Goal: Task Accomplishment & Management: Complete application form

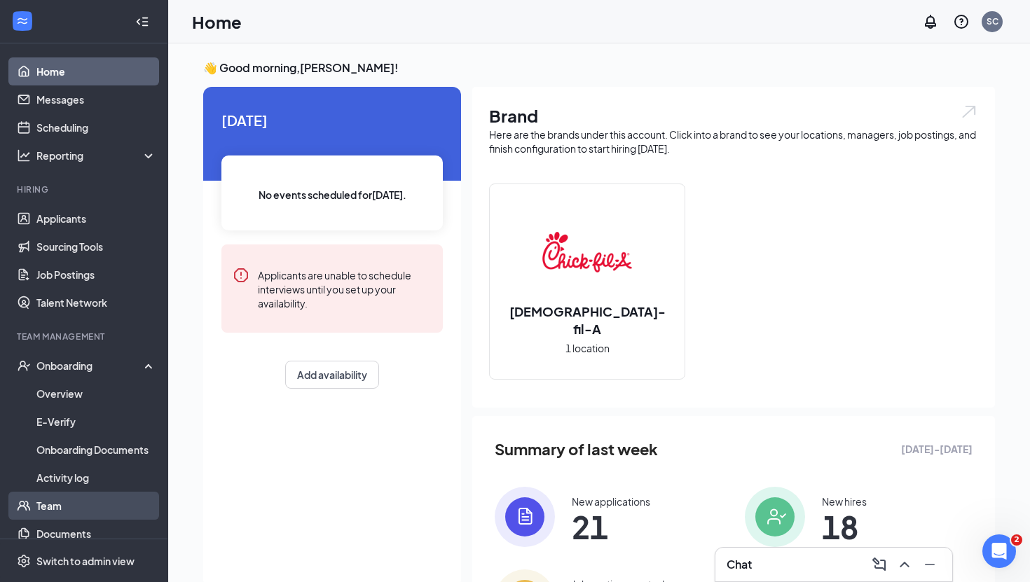
click at [78, 507] on link "Team" at bounding box center [96, 506] width 120 height 28
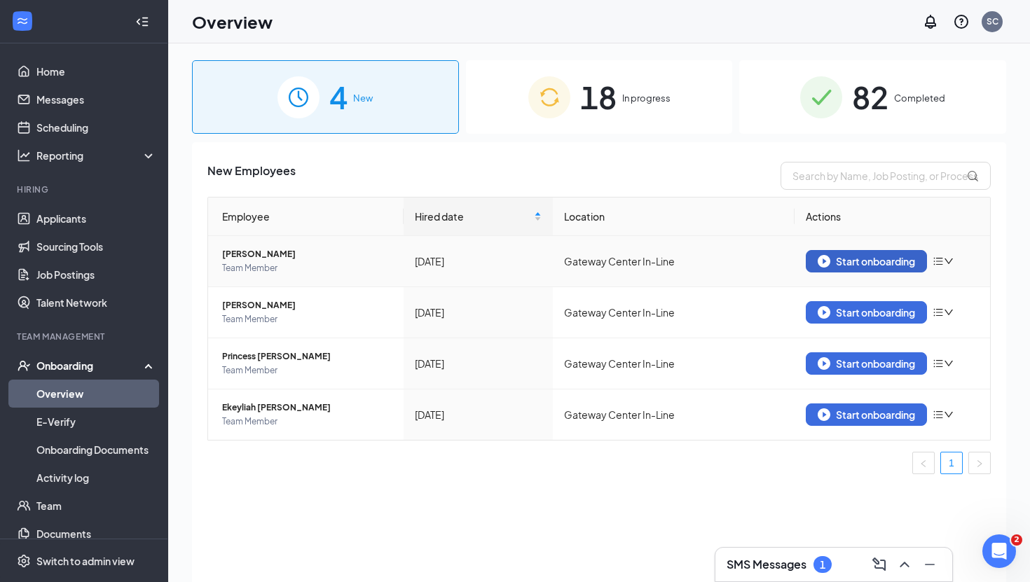
click at [834, 264] on div "Start onboarding" at bounding box center [866, 261] width 97 height 13
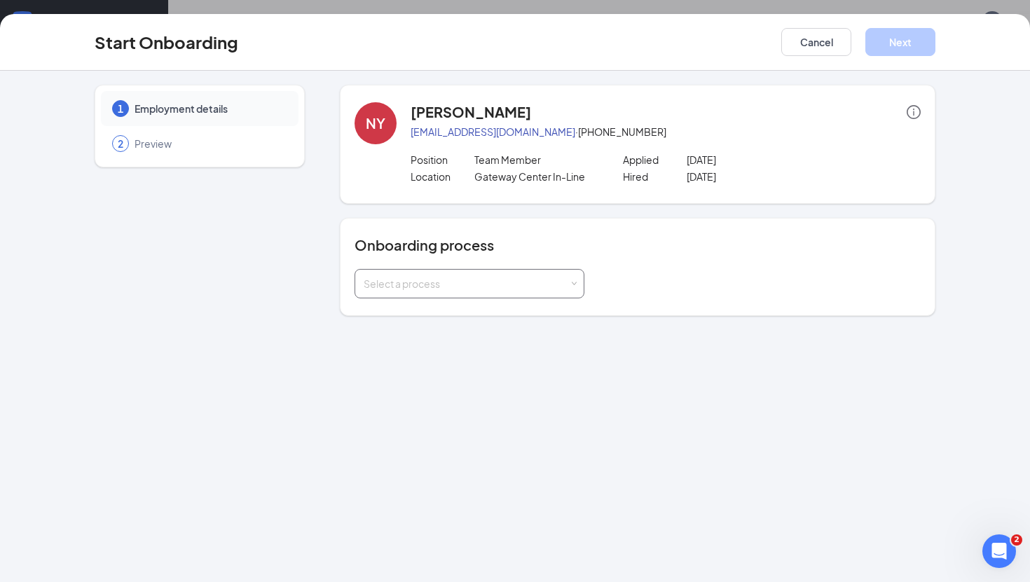
click at [482, 288] on div "Select a process" at bounding box center [466, 284] width 205 height 14
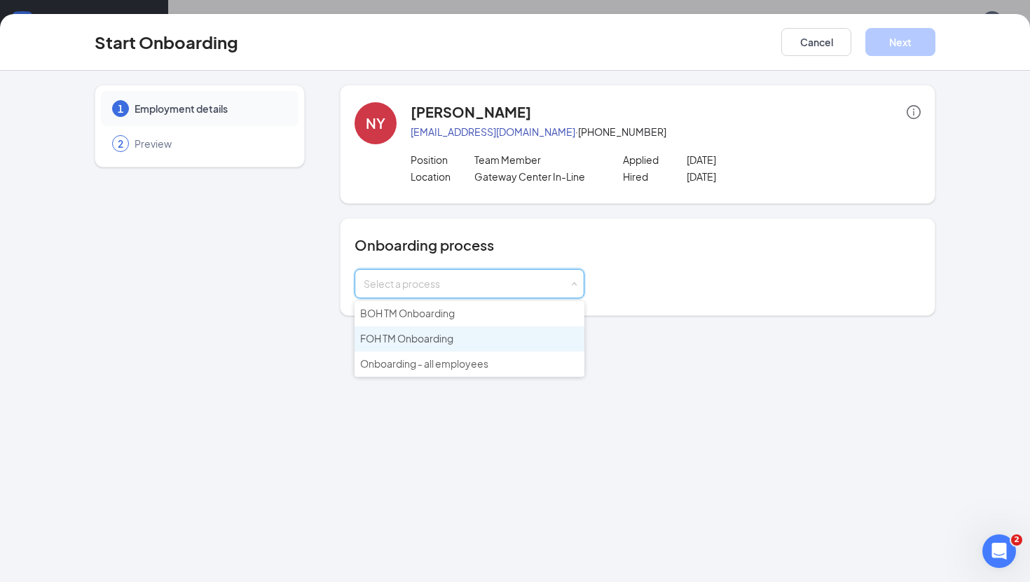
click at [468, 337] on li "FOH TM Onboarding" at bounding box center [470, 339] width 230 height 25
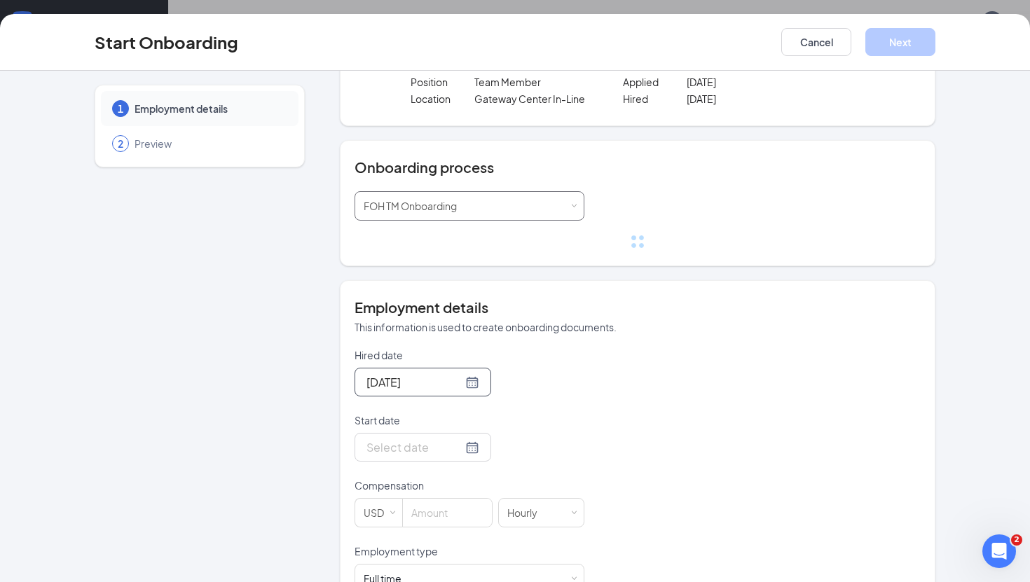
scroll to position [80, 0]
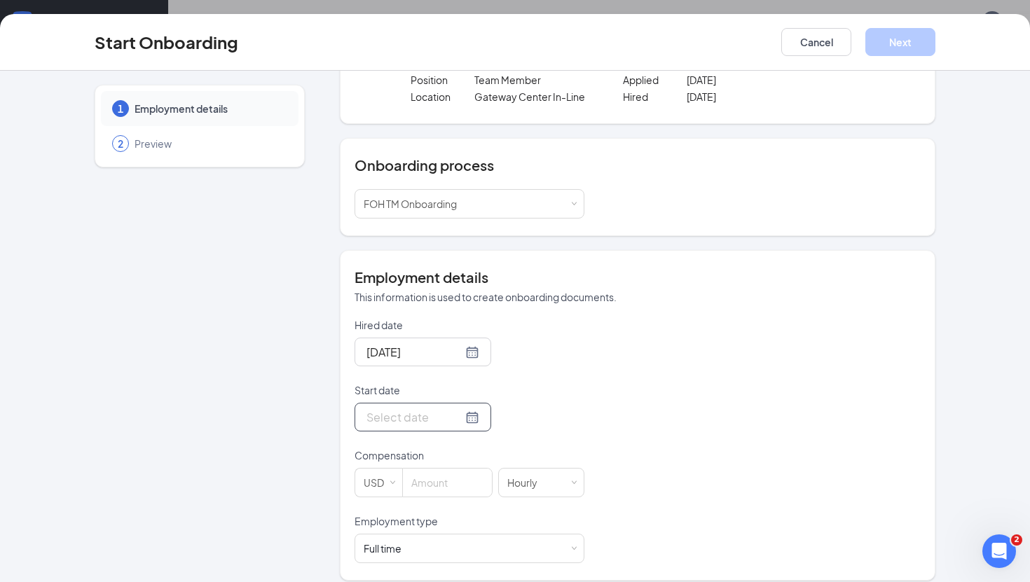
click at [407, 424] on input "Start date" at bounding box center [415, 418] width 96 height 18
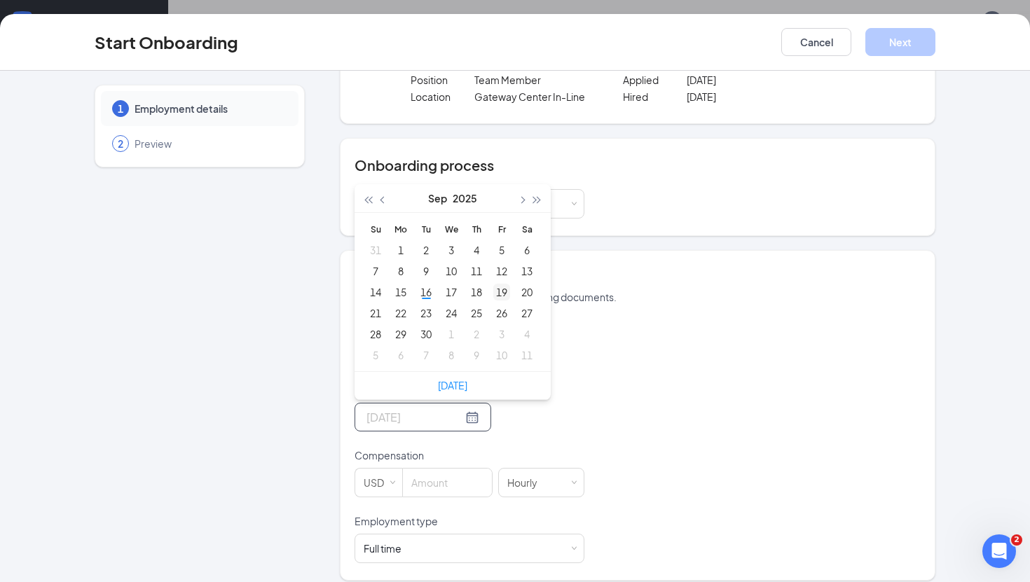
type input "Sep 19, 2025"
click at [505, 293] on div "19" at bounding box center [501, 292] width 17 height 17
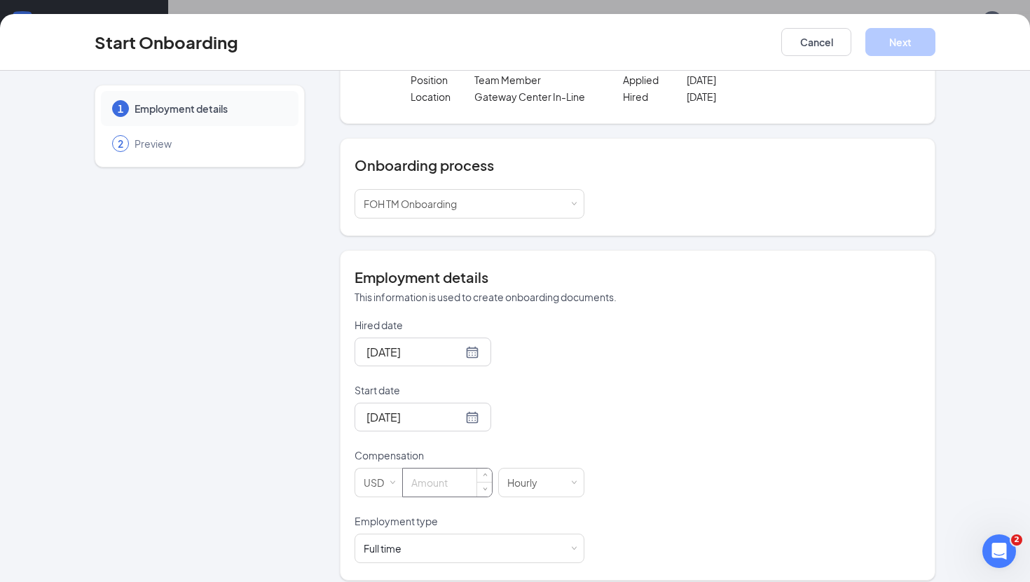
click at [435, 476] on input at bounding box center [447, 483] width 89 height 28
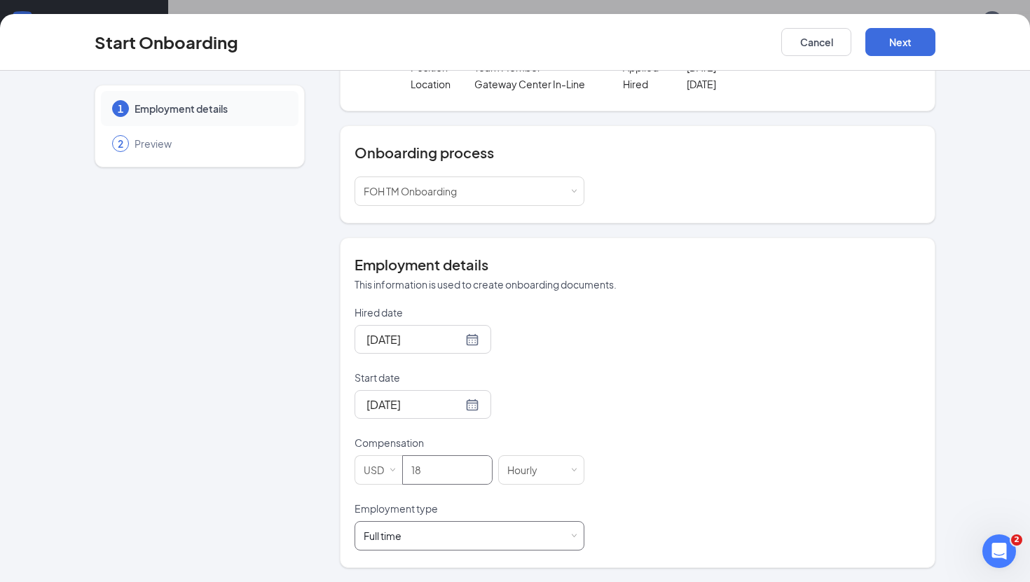
type input "18"
click at [501, 538] on div "Full time Works 30+ hours per week and is reasonably expected to work" at bounding box center [470, 536] width 212 height 28
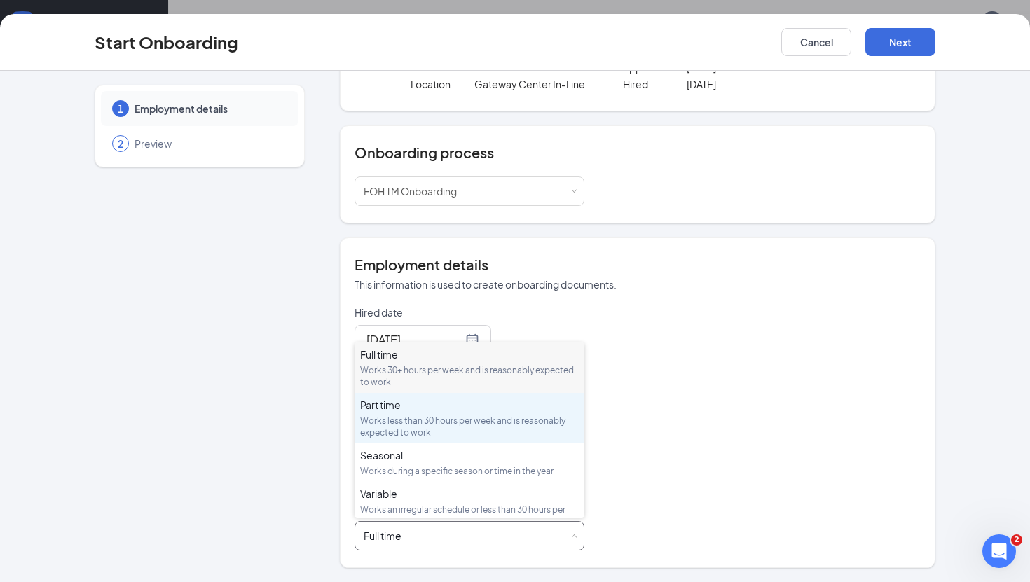
click at [474, 422] on div "Works less than 30 hours per week and is reasonably expected to work" at bounding box center [469, 427] width 219 height 24
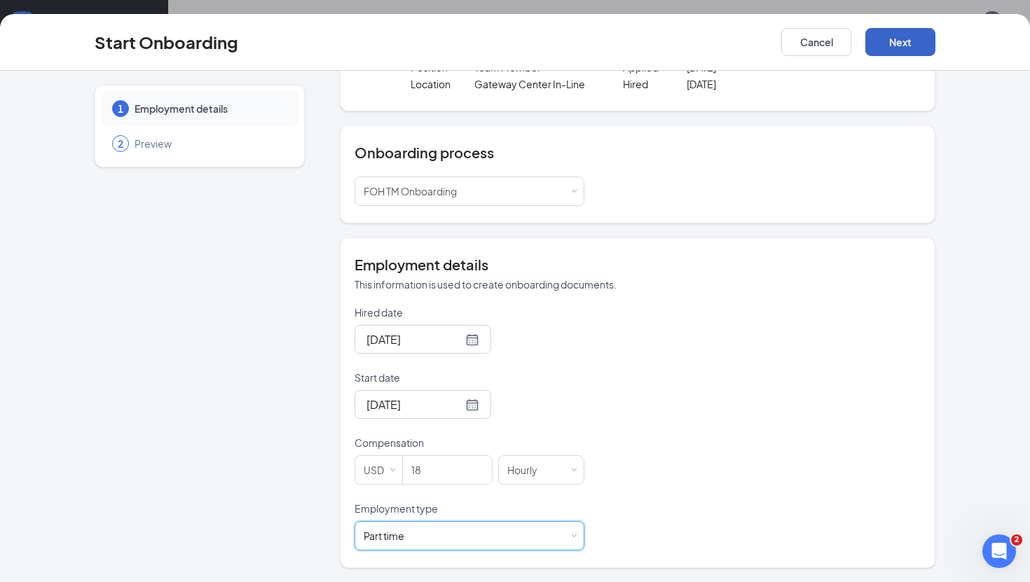
click at [923, 46] on button "Next" at bounding box center [901, 42] width 70 height 28
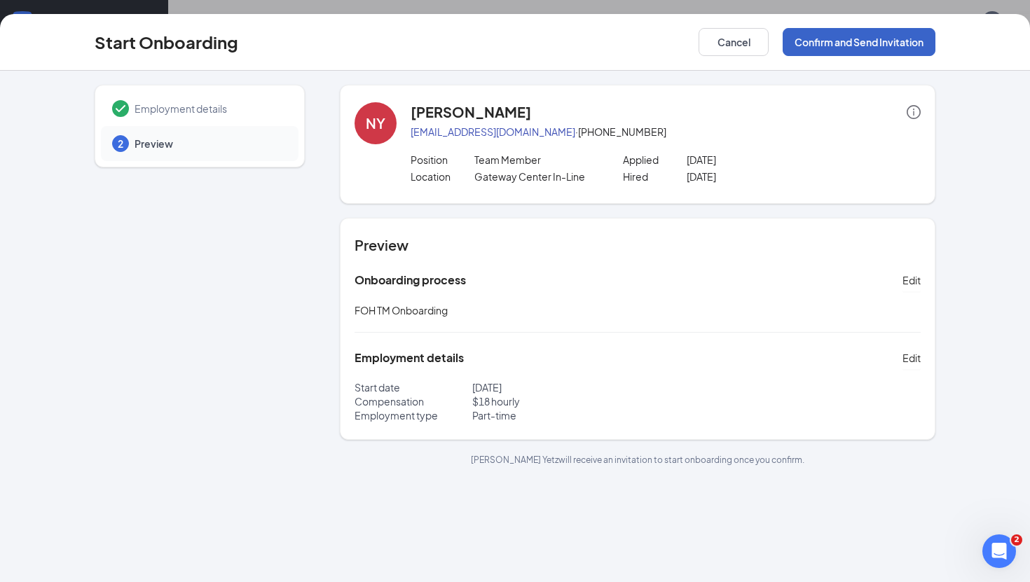
click at [867, 44] on button "Confirm and Send Invitation" at bounding box center [859, 42] width 153 height 28
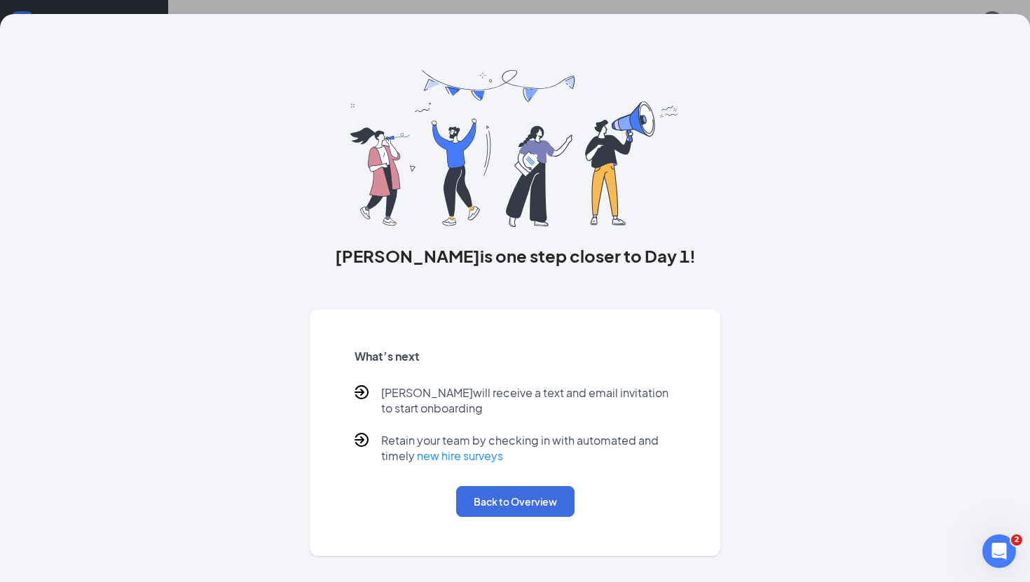
scroll to position [63, 0]
click at [517, 499] on button "Back to Overview" at bounding box center [515, 501] width 118 height 31
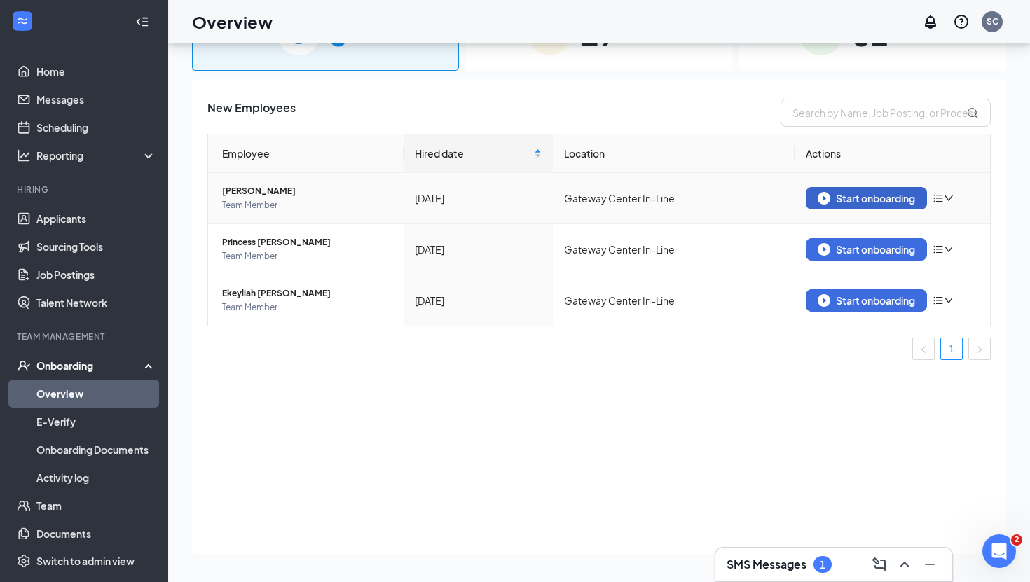
click at [832, 198] on div "Start onboarding" at bounding box center [866, 198] width 97 height 13
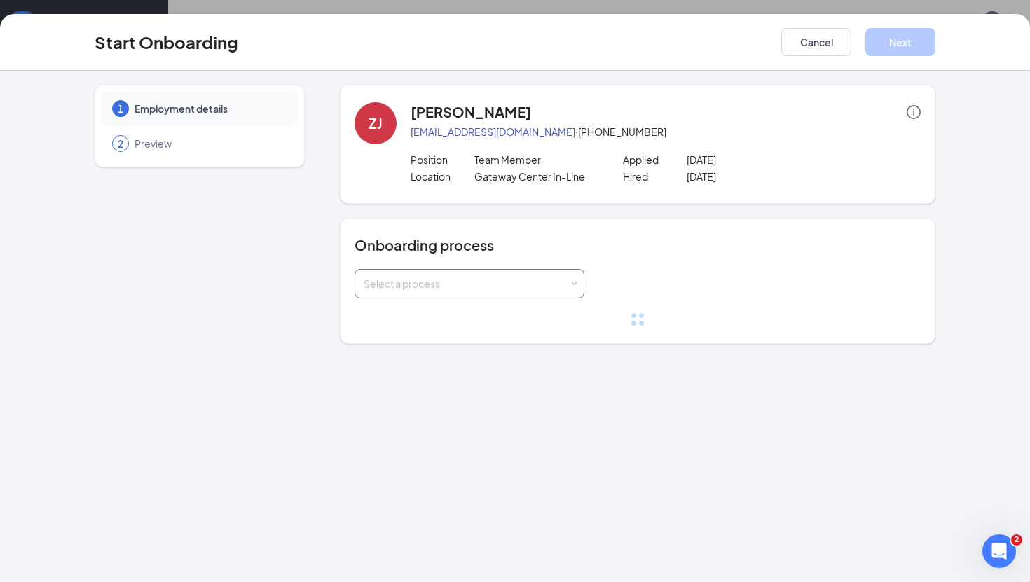
click at [427, 291] on div "Select a process" at bounding box center [470, 284] width 212 height 28
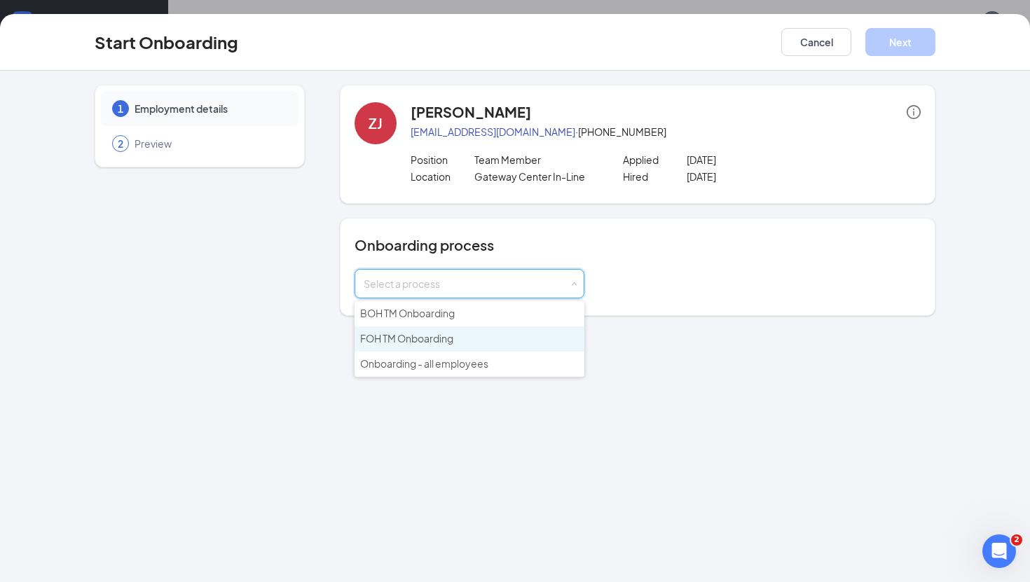
click at [437, 345] on li "FOH TM Onboarding" at bounding box center [470, 339] width 230 height 25
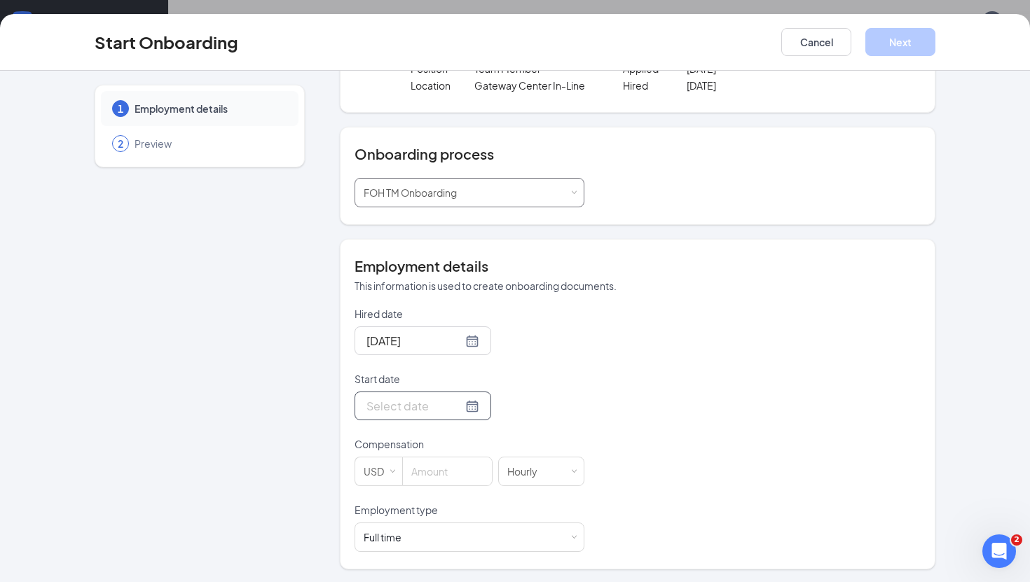
scroll to position [93, 0]
click at [402, 413] on input "Start date" at bounding box center [415, 405] width 96 height 18
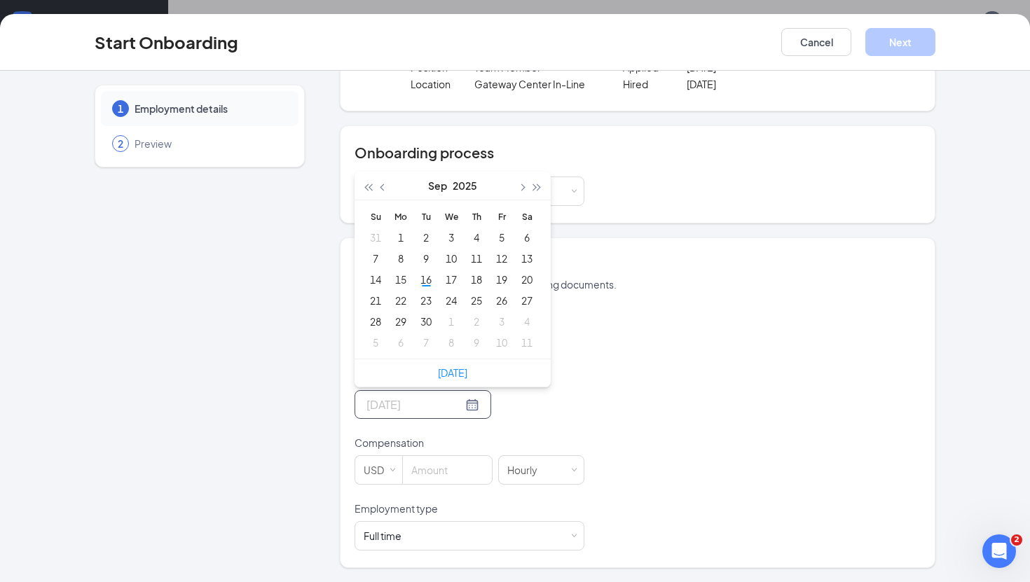
type input "Sep 6, 2025"
click at [525, 184] on button "button" at bounding box center [521, 186] width 15 height 28
type input "Oct 17, 2025"
click at [504, 282] on div "17" at bounding box center [501, 279] width 17 height 17
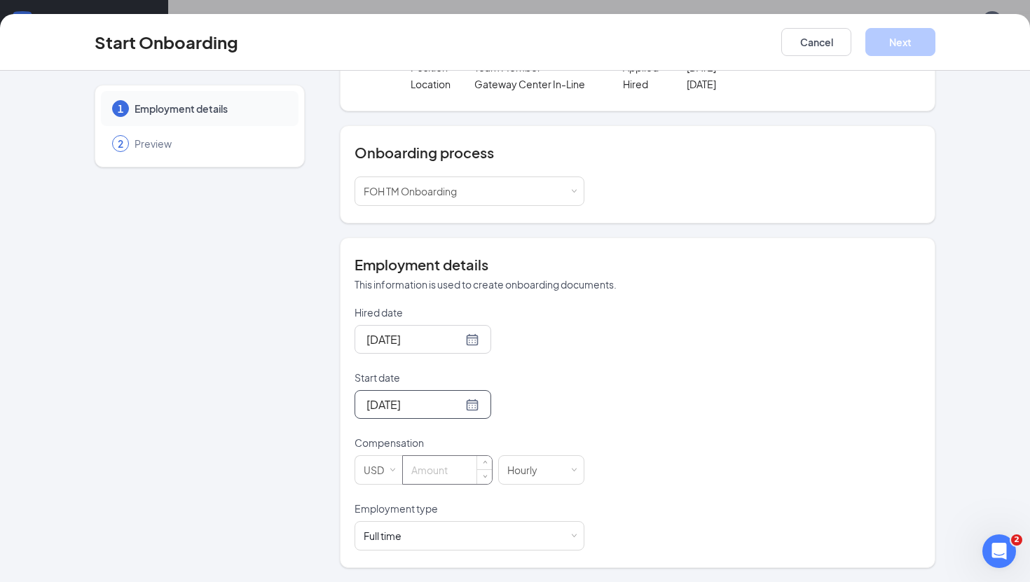
click at [449, 472] on input at bounding box center [447, 470] width 89 height 28
type input "17"
click at [526, 538] on div "Full time Works 30+ hours per week and is reasonably expected to work" at bounding box center [470, 536] width 212 height 28
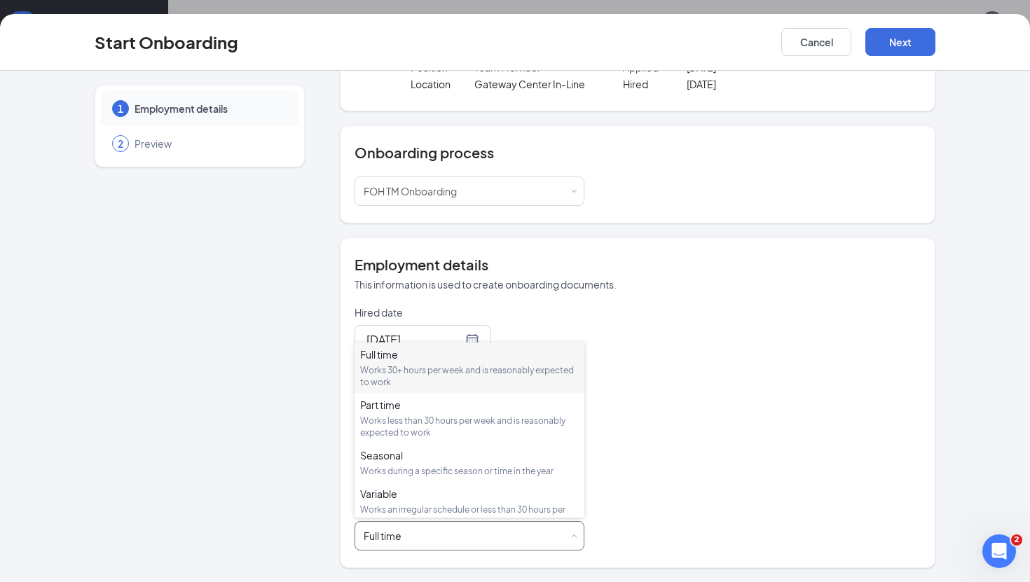
click at [514, 377] on div "Works 30+ hours per week and is reasonably expected to work" at bounding box center [469, 376] width 219 height 24
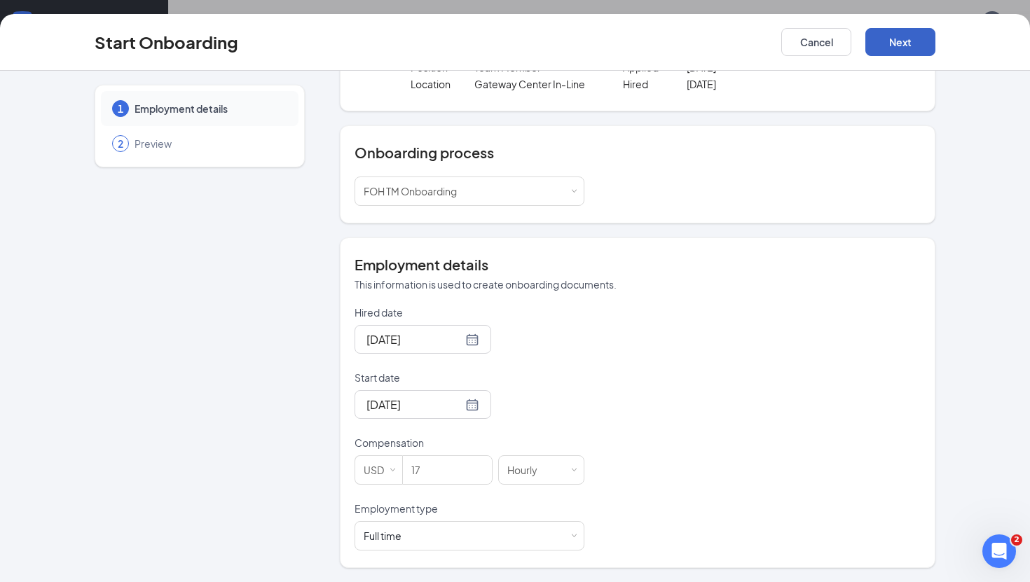
click at [897, 46] on button "Next" at bounding box center [901, 42] width 70 height 28
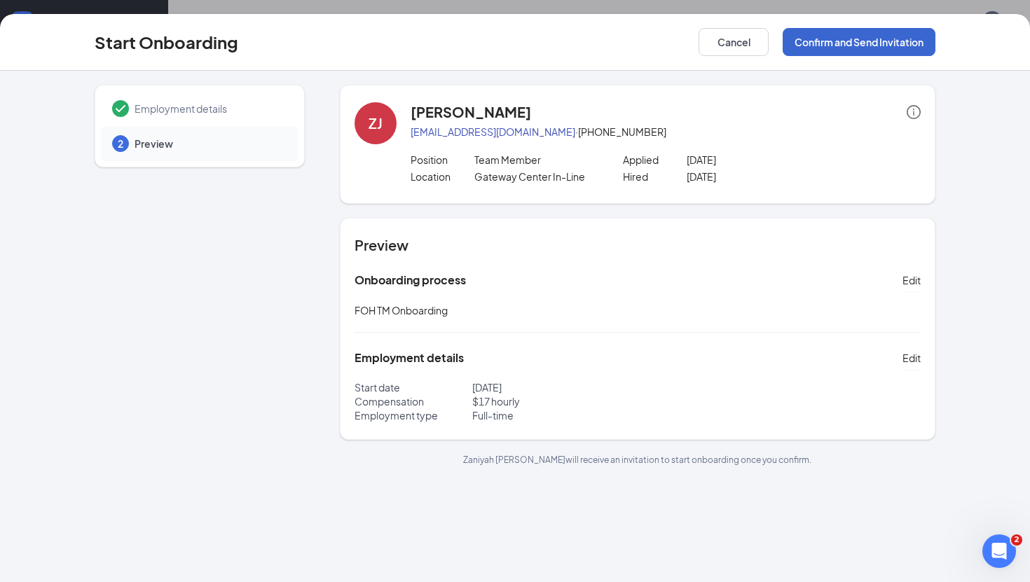
scroll to position [0, 0]
click at [897, 46] on button "Confirm and Send Invitation" at bounding box center [859, 42] width 153 height 28
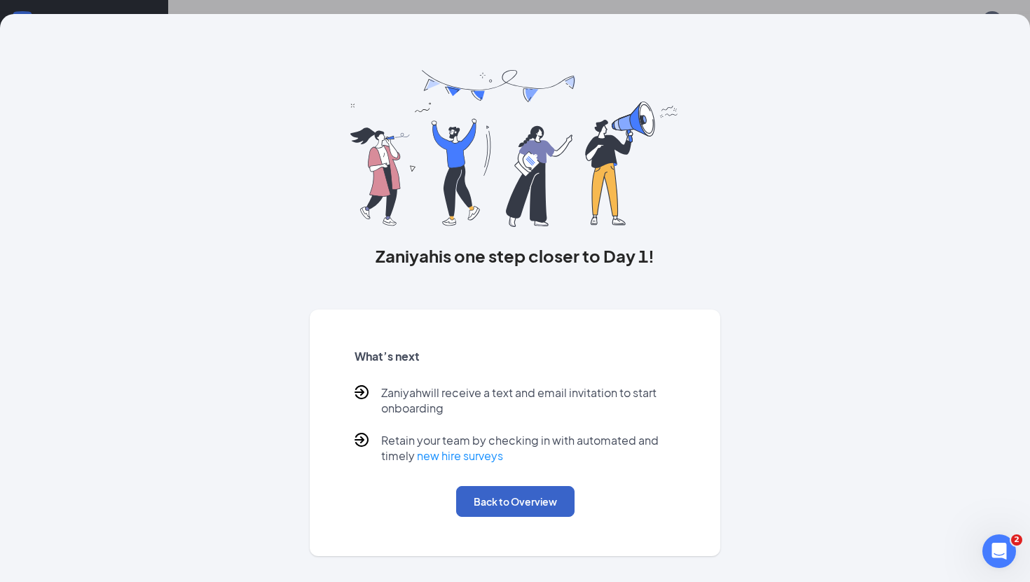
click at [498, 500] on button "Back to Overview" at bounding box center [515, 501] width 118 height 31
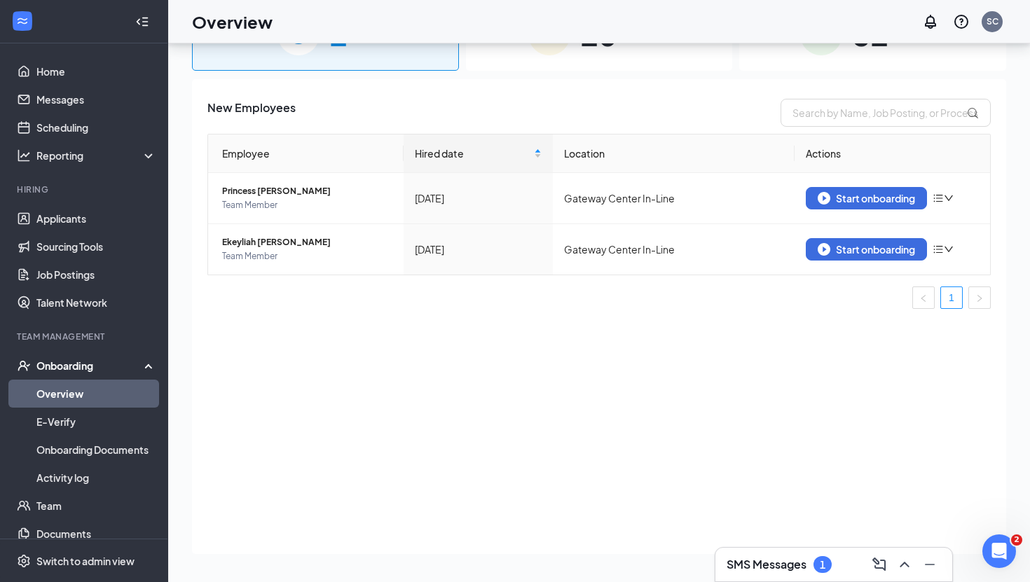
click at [842, 563] on div "SMS Messages 1" at bounding box center [834, 565] width 214 height 22
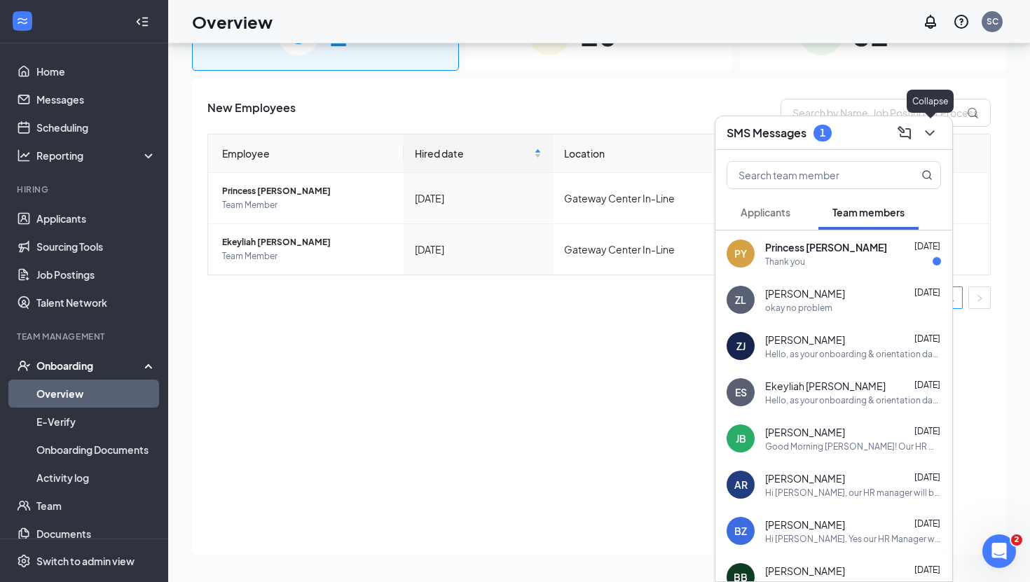
click at [928, 132] on icon "ChevronDown" at bounding box center [930, 133] width 17 height 17
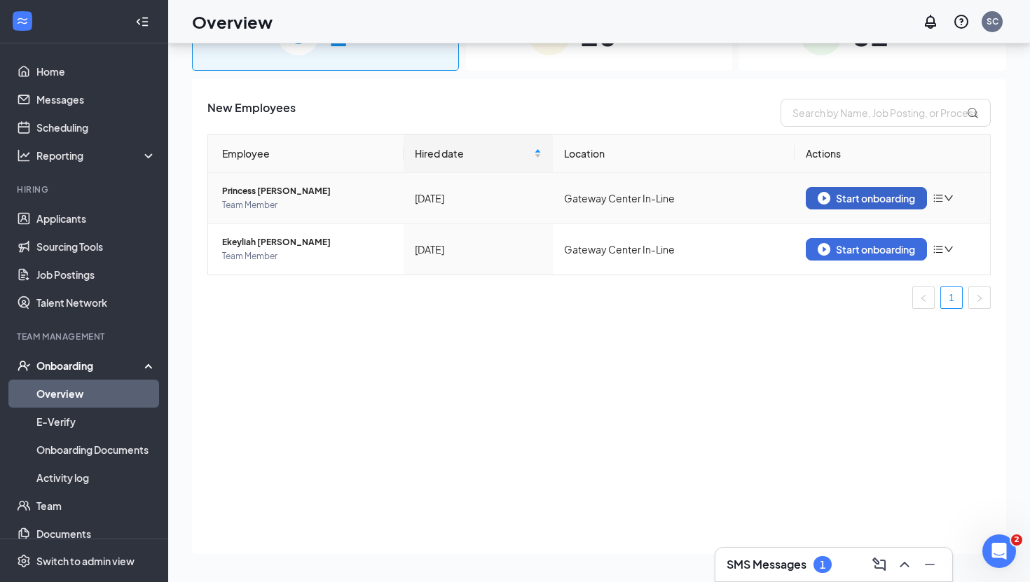
click at [852, 193] on div "Start onboarding" at bounding box center [866, 198] width 97 height 13
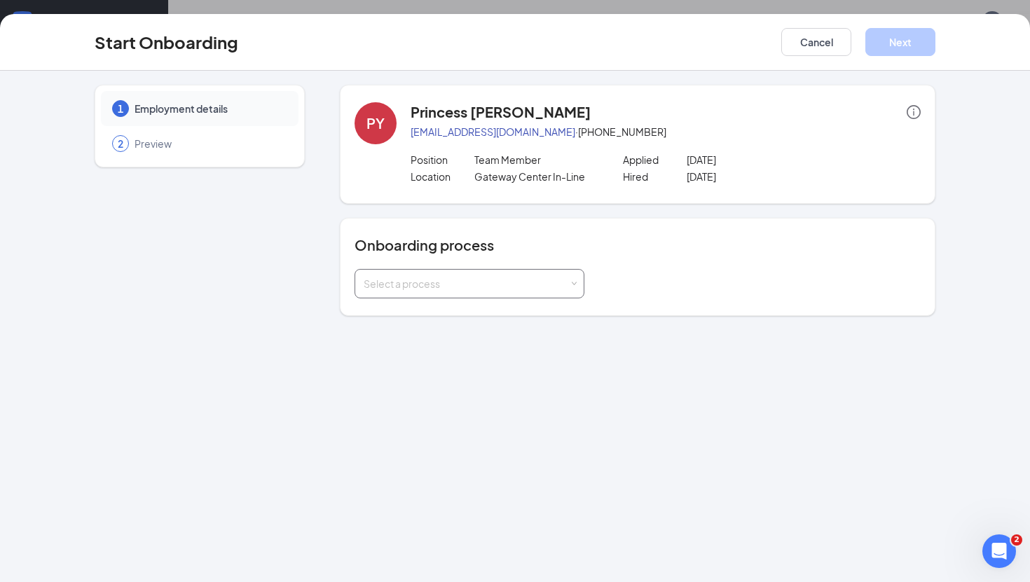
click at [501, 279] on div "Select a process" at bounding box center [466, 284] width 205 height 14
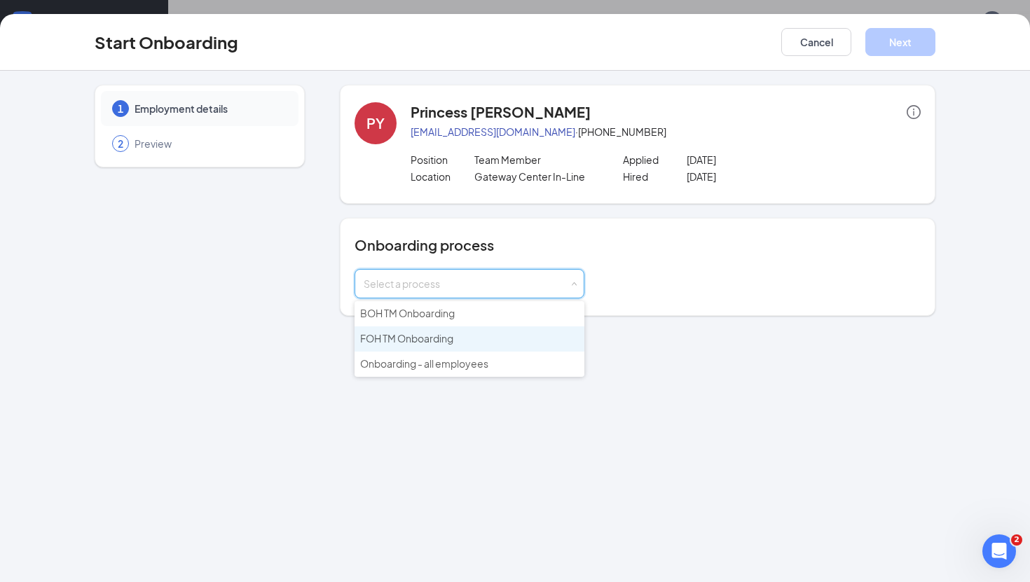
click at [475, 342] on li "FOH TM Onboarding" at bounding box center [470, 339] width 230 height 25
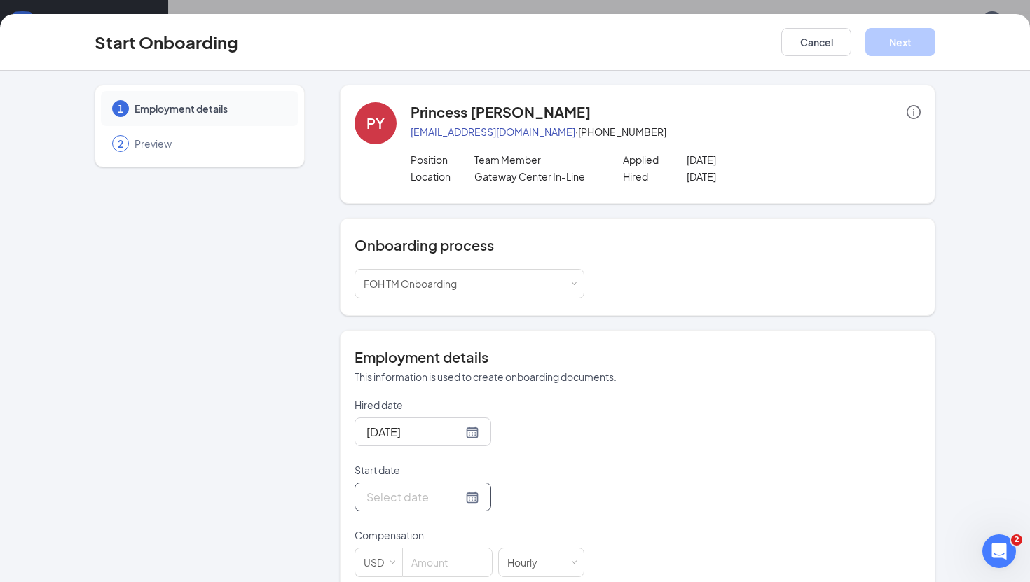
click at [411, 503] on input "Start date" at bounding box center [415, 498] width 96 height 18
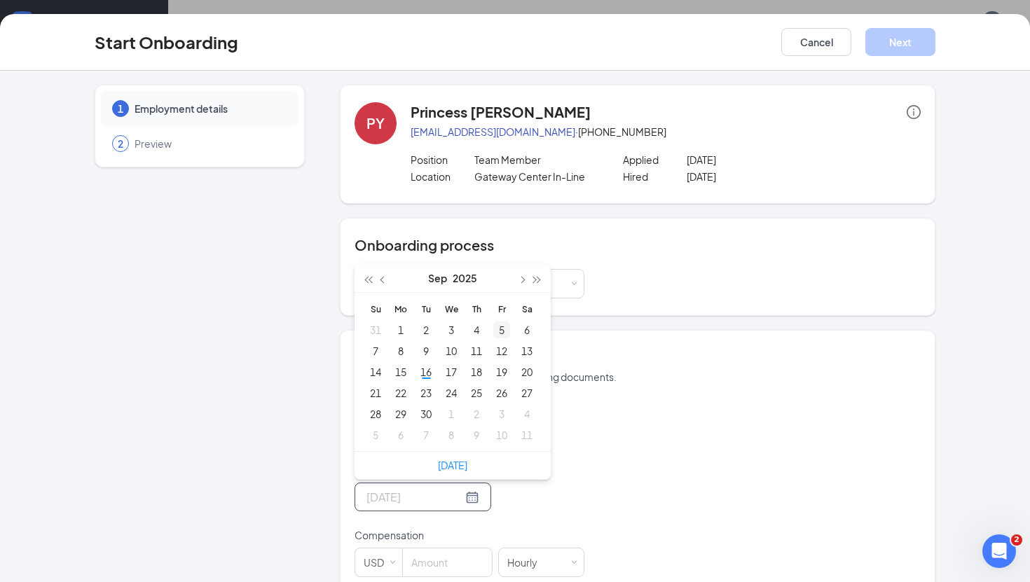
type input "Sep 5, 2025"
click at [522, 280] on span "button" at bounding box center [521, 280] width 7 height 7
type input "Oct 17, 2025"
click at [500, 378] on div "17" at bounding box center [501, 372] width 17 height 17
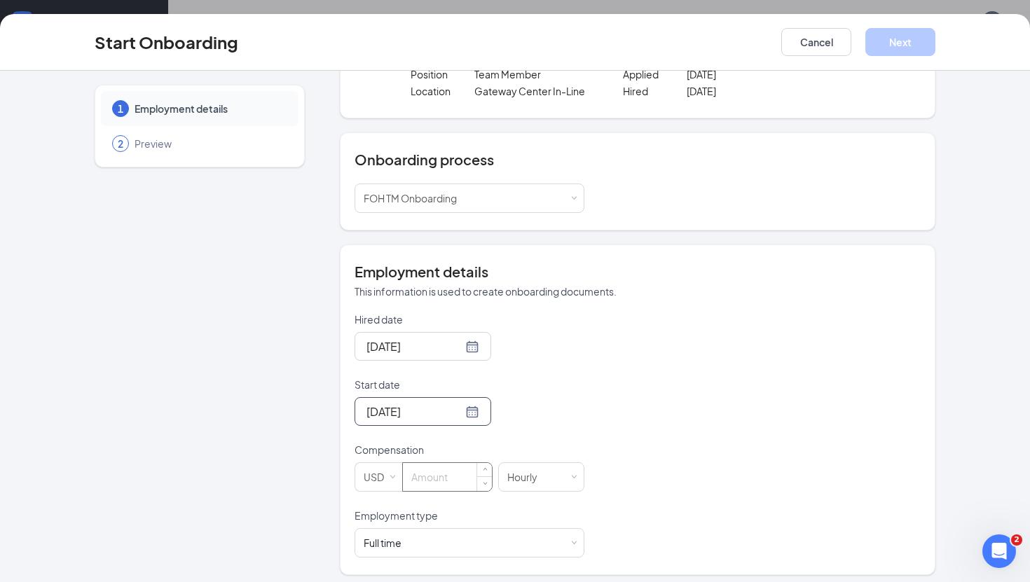
scroll to position [87, 0]
click at [430, 471] on input at bounding box center [447, 476] width 89 height 28
type input "17"
click at [432, 550] on div "Full time Works 30+ hours per week and is reasonably expected to work" at bounding box center [470, 542] width 212 height 28
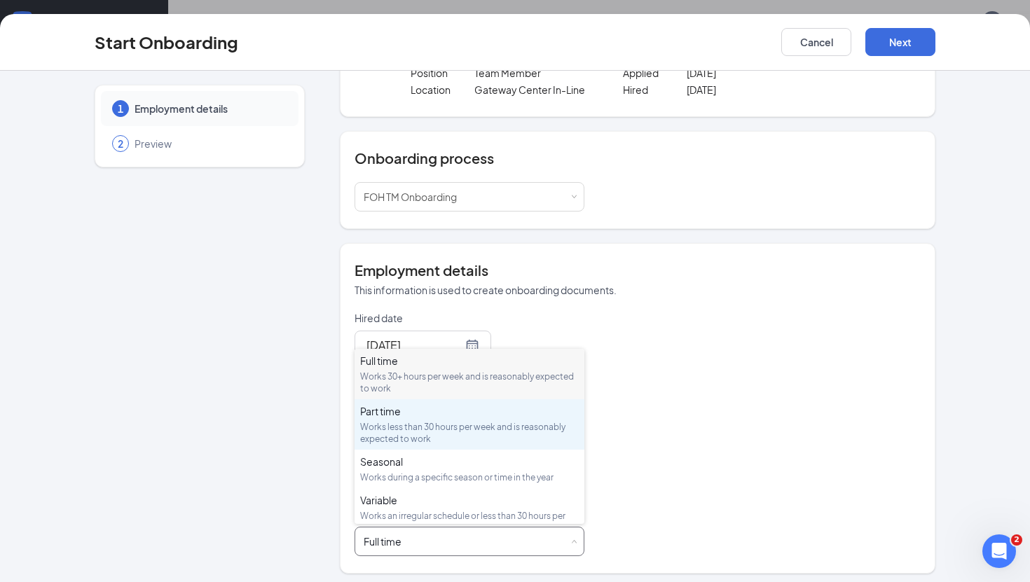
click at [442, 428] on div "Works less than 30 hours per week and is reasonably expected to work" at bounding box center [469, 433] width 219 height 24
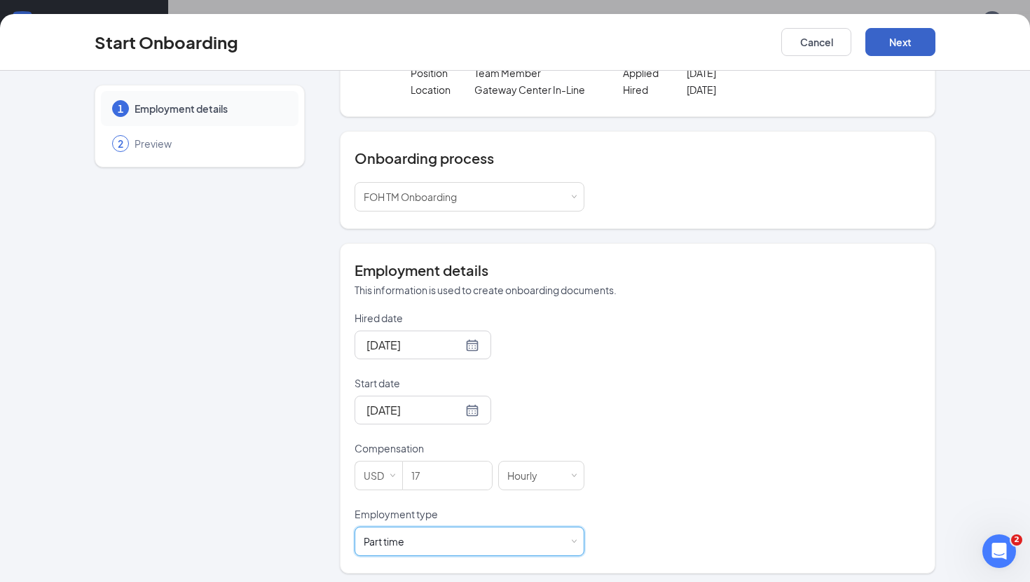
click at [899, 43] on button "Next" at bounding box center [901, 42] width 70 height 28
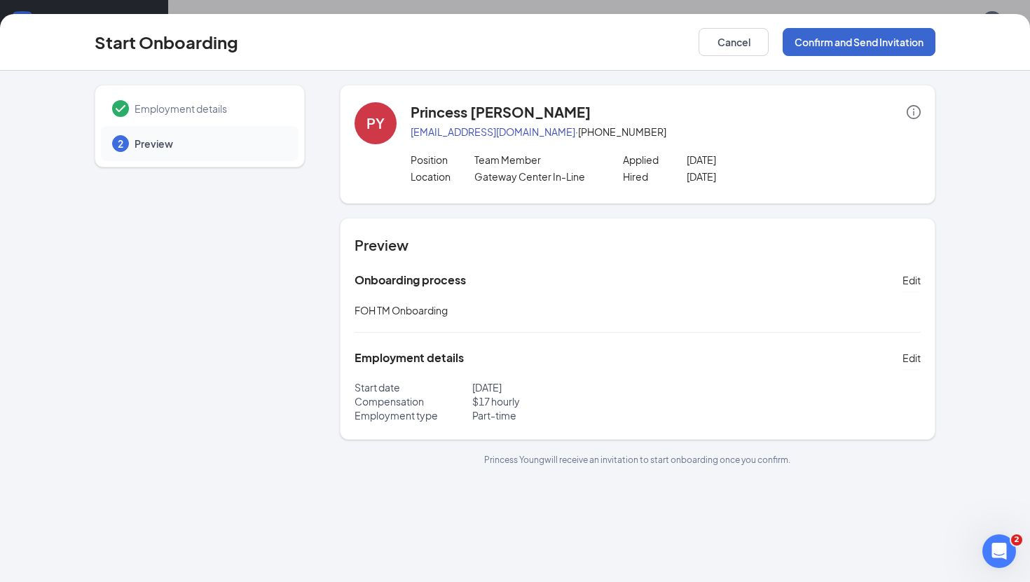
scroll to position [0, 0]
click at [899, 43] on button "Confirm and Send Invitation" at bounding box center [859, 42] width 153 height 28
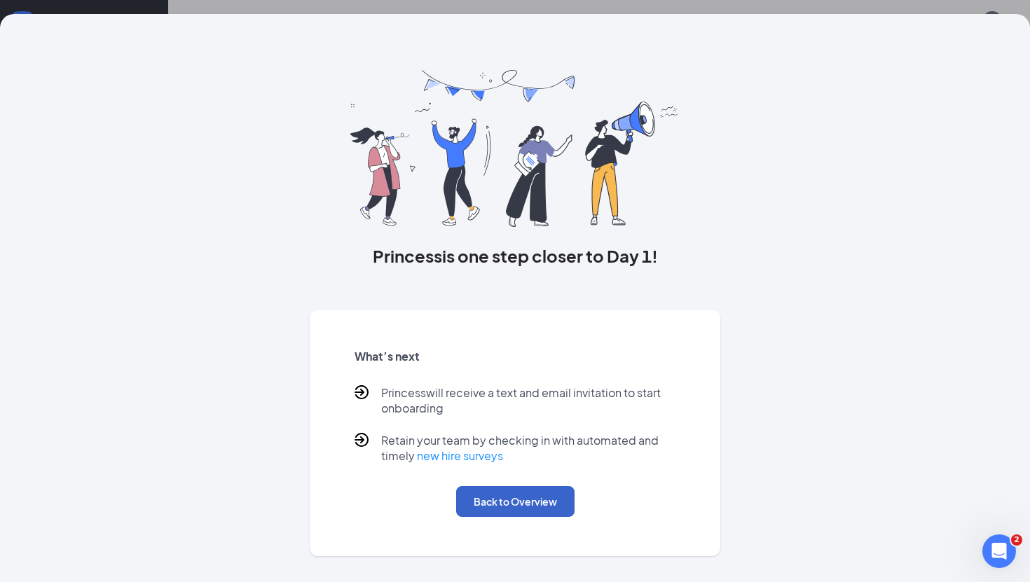
click at [564, 506] on button "Back to Overview" at bounding box center [515, 501] width 118 height 31
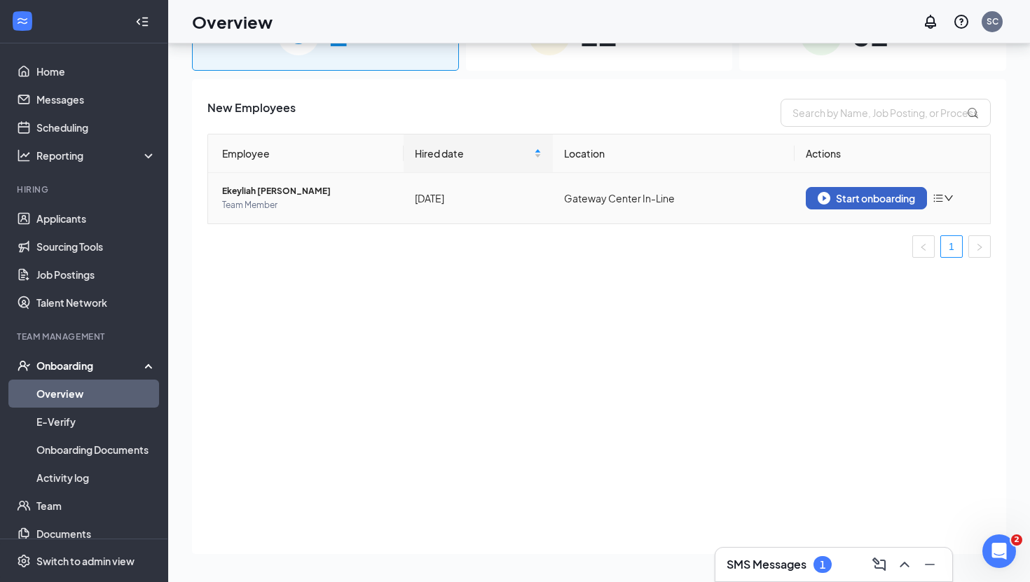
click at [839, 205] on button "Start onboarding" at bounding box center [866, 198] width 121 height 22
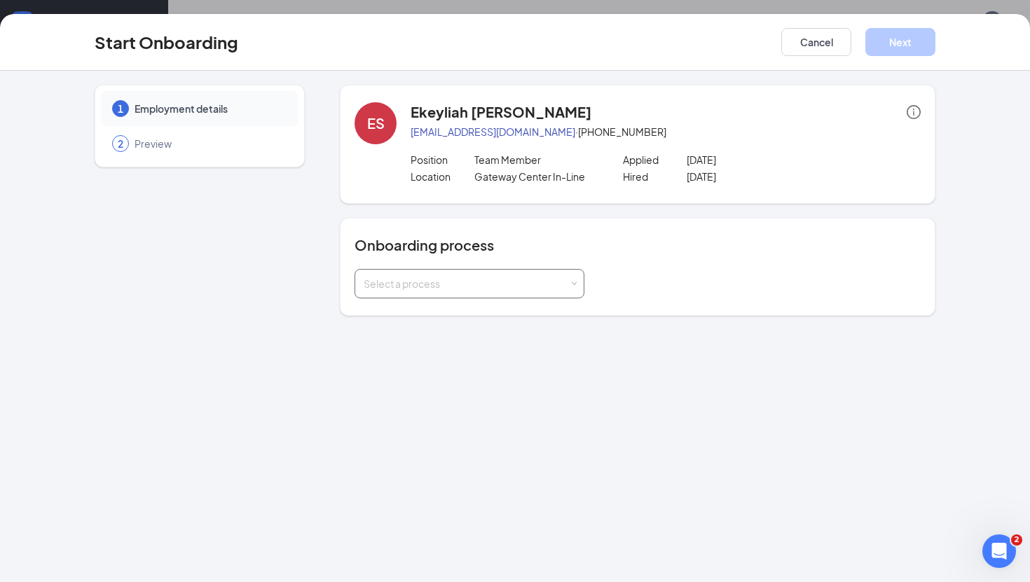
click at [486, 282] on div "Select a process" at bounding box center [466, 284] width 205 height 14
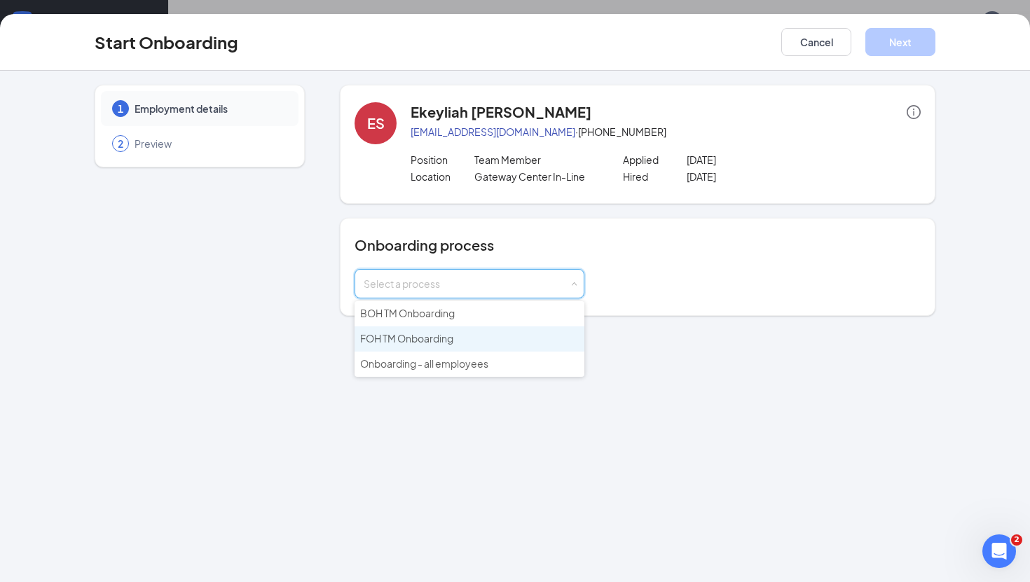
click at [460, 340] on li "FOH TM Onboarding" at bounding box center [470, 339] width 230 height 25
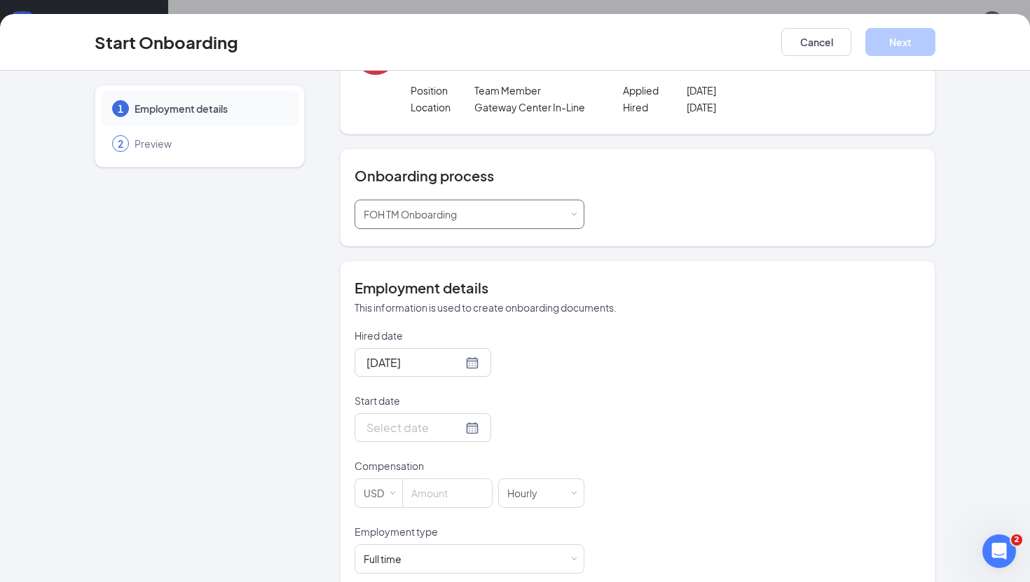
scroll to position [83, 0]
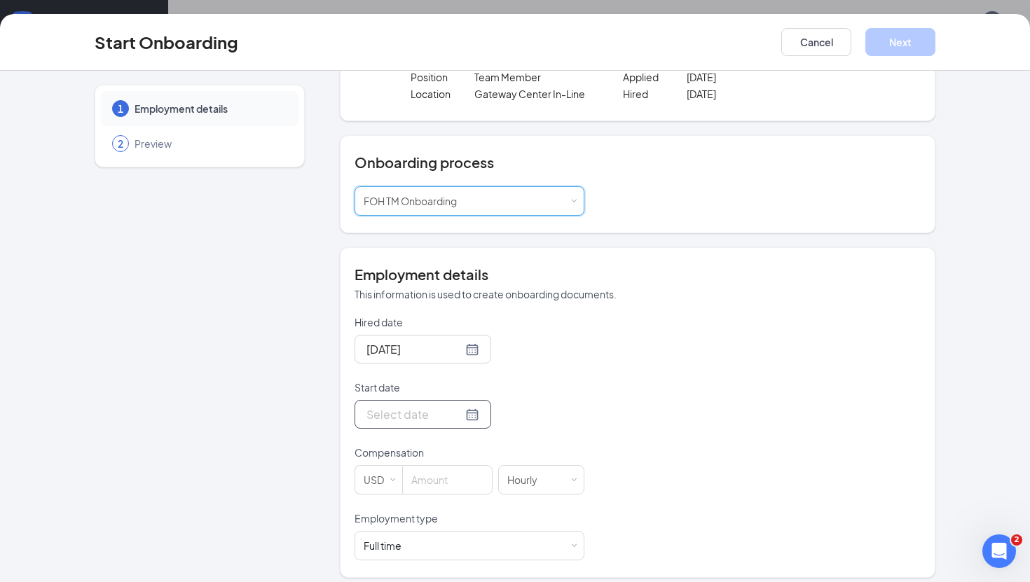
click at [416, 409] on input "Start date" at bounding box center [415, 415] width 96 height 18
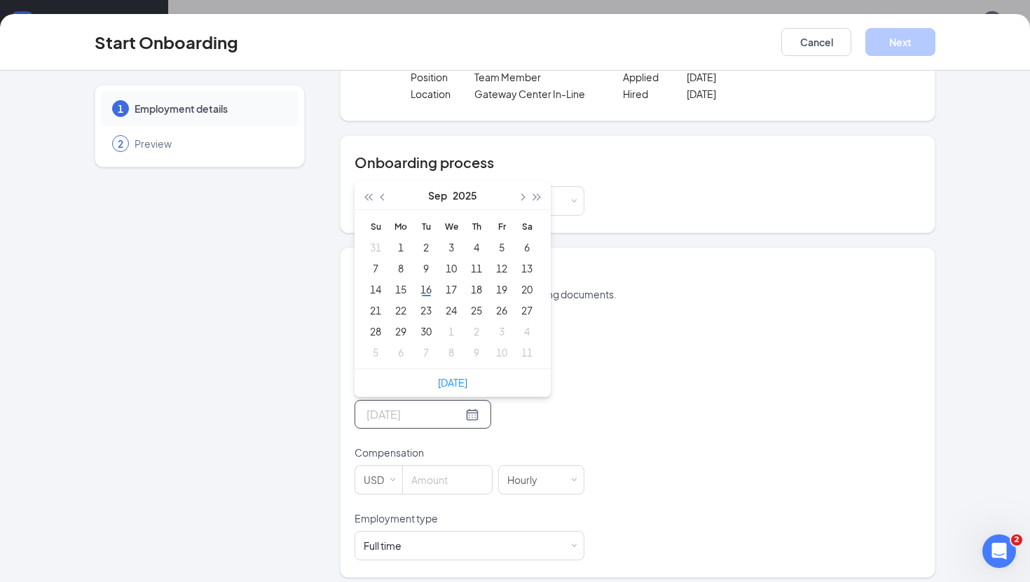
type input "Sep 5, 2025"
click at [521, 205] on button "button" at bounding box center [521, 196] width 15 height 28
type input "Oct 3, 2025"
click at [506, 249] on div "3" at bounding box center [501, 247] width 17 height 17
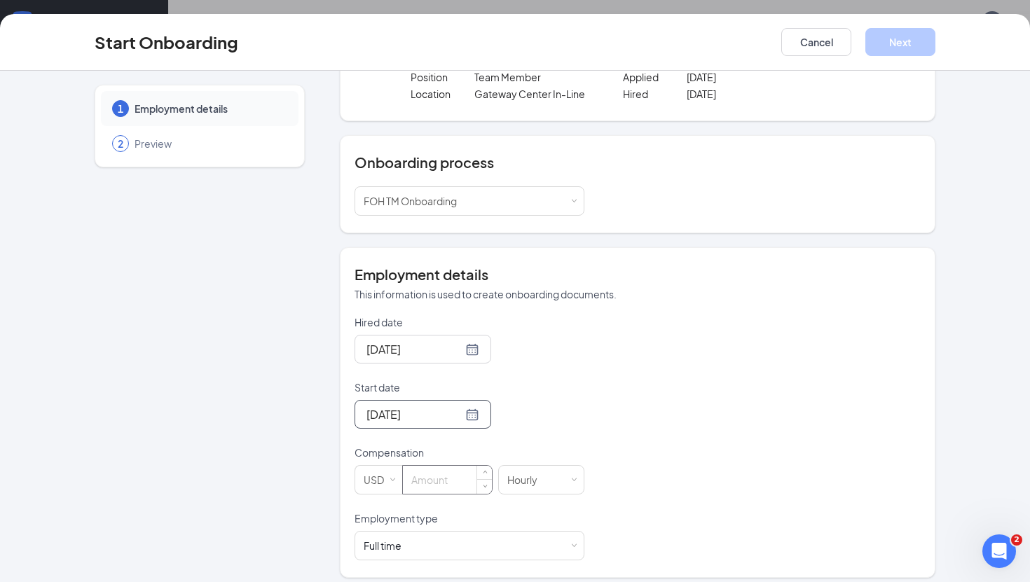
click at [425, 479] on input at bounding box center [447, 480] width 89 height 28
type input "17"
click at [435, 535] on div "Full time Works 30+ hours per week and is reasonably expected to work" at bounding box center [470, 546] width 212 height 28
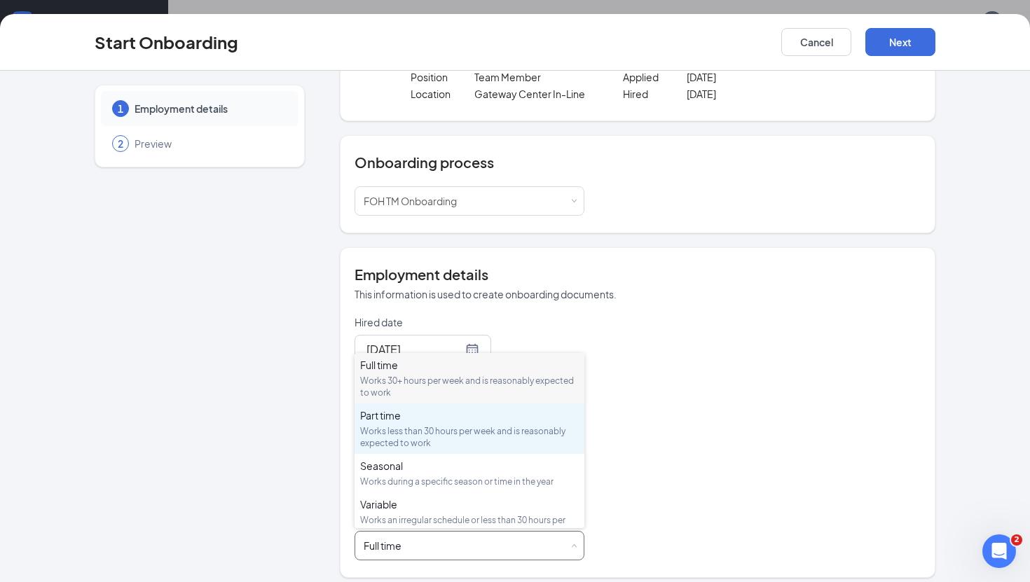
click at [442, 406] on li "Part time Works less than 30 hours per week and is reasonably expected to work" at bounding box center [470, 429] width 230 height 50
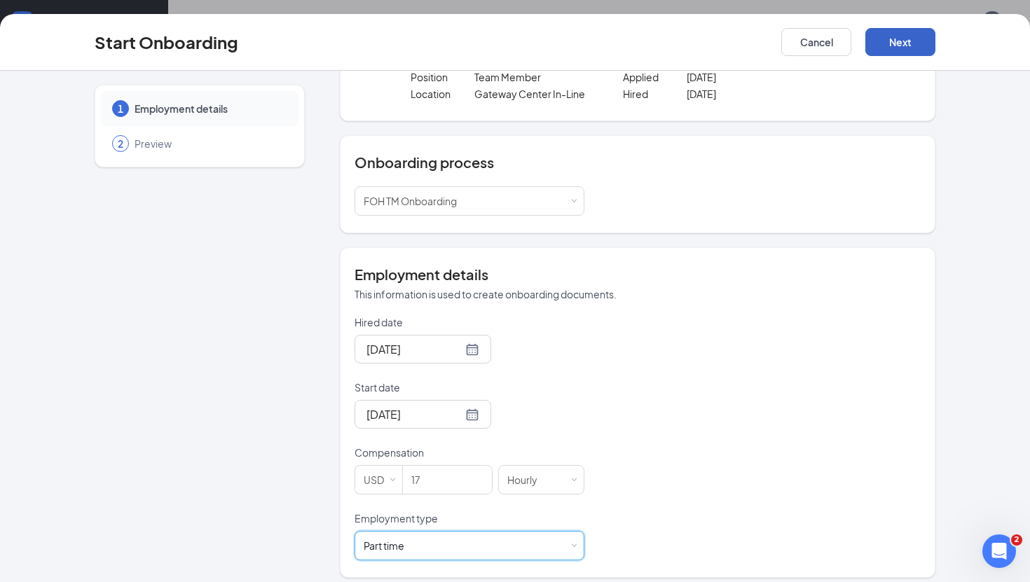
click at [917, 41] on button "Next" at bounding box center [901, 42] width 70 height 28
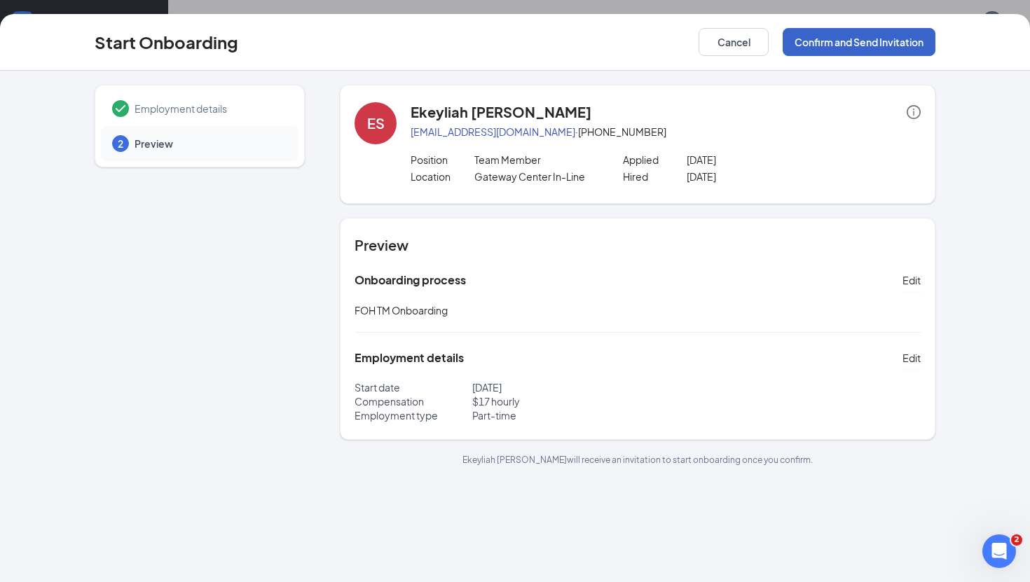
click at [917, 41] on button "Confirm and Send Invitation" at bounding box center [859, 42] width 153 height 28
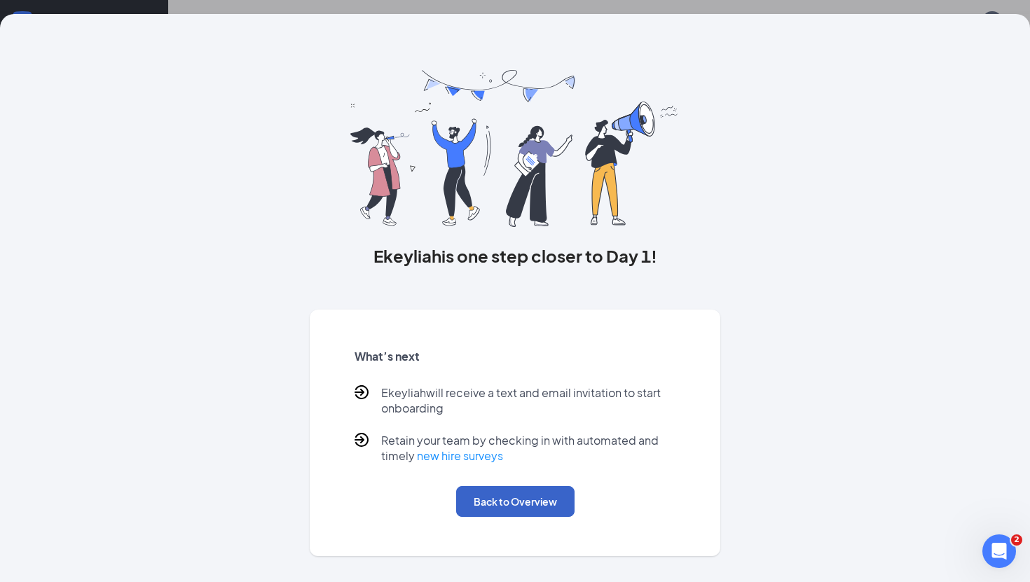
click at [497, 507] on button "Back to Overview" at bounding box center [515, 501] width 118 height 31
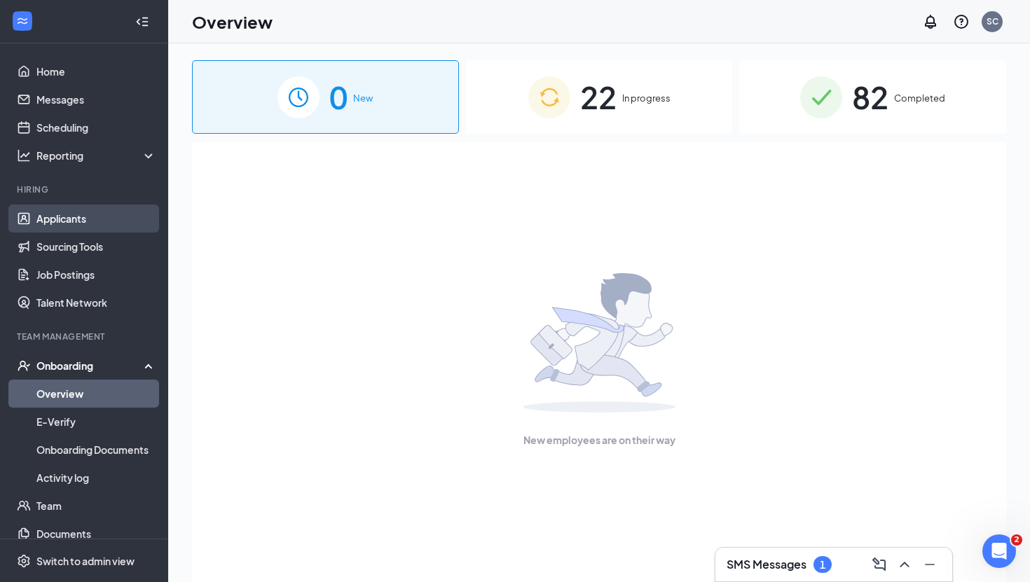
click at [81, 224] on link "Applicants" at bounding box center [96, 219] width 120 height 28
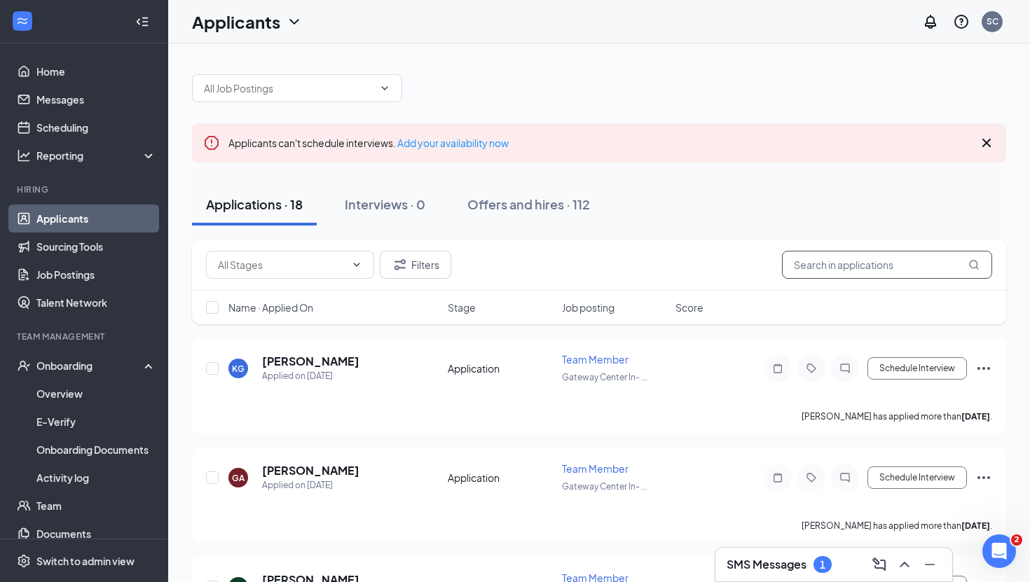
click at [831, 271] on input "text" at bounding box center [887, 265] width 210 height 28
paste input "Keyontae"
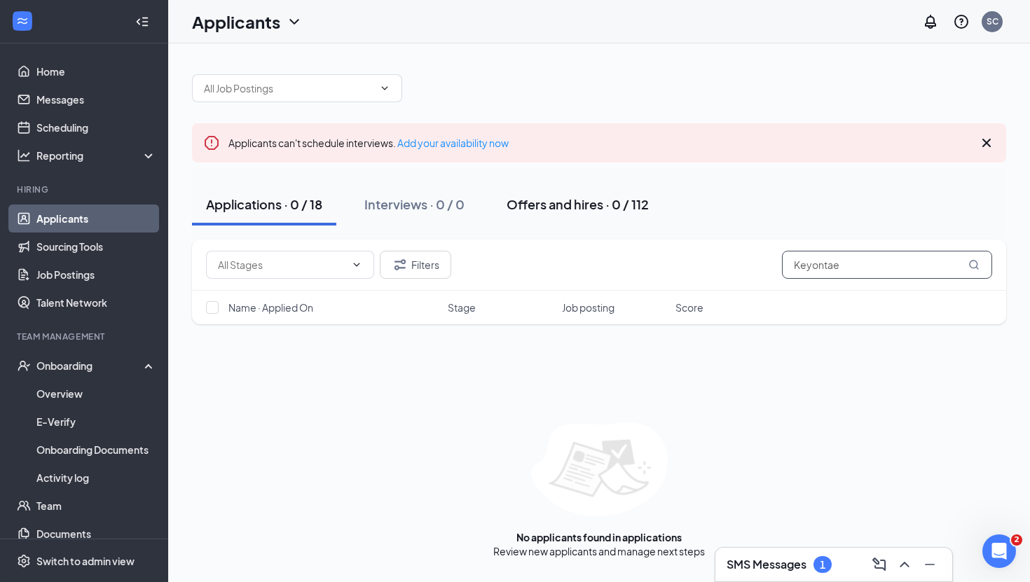
type input "Keyontae"
click at [277, 84] on input "text" at bounding box center [289, 88] width 170 height 15
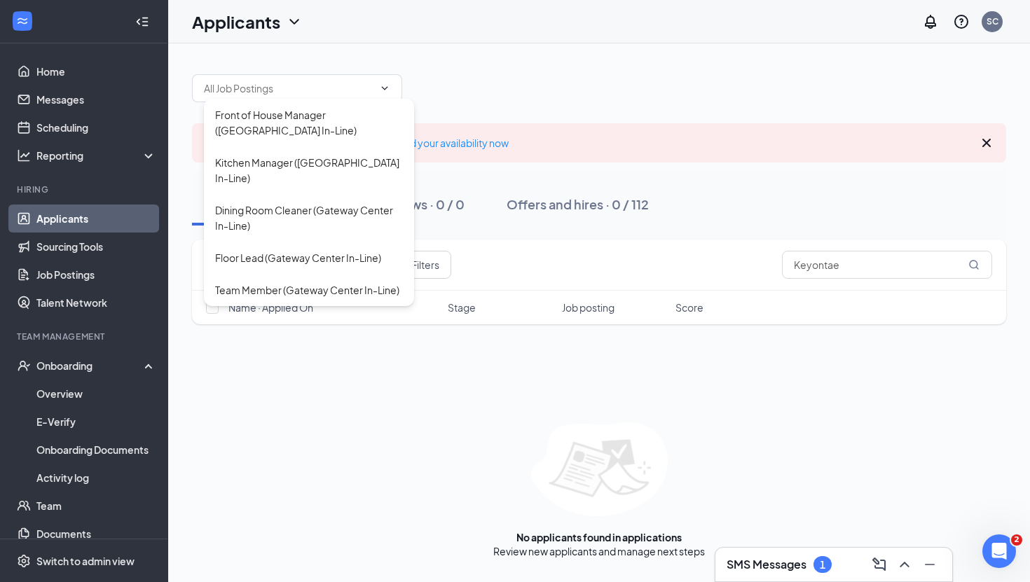
click at [465, 44] on div "Front of House Manager (Gateway Center In-Line) Kitchen Manager (Gateway Center…" at bounding box center [599, 309] width 862 height 532
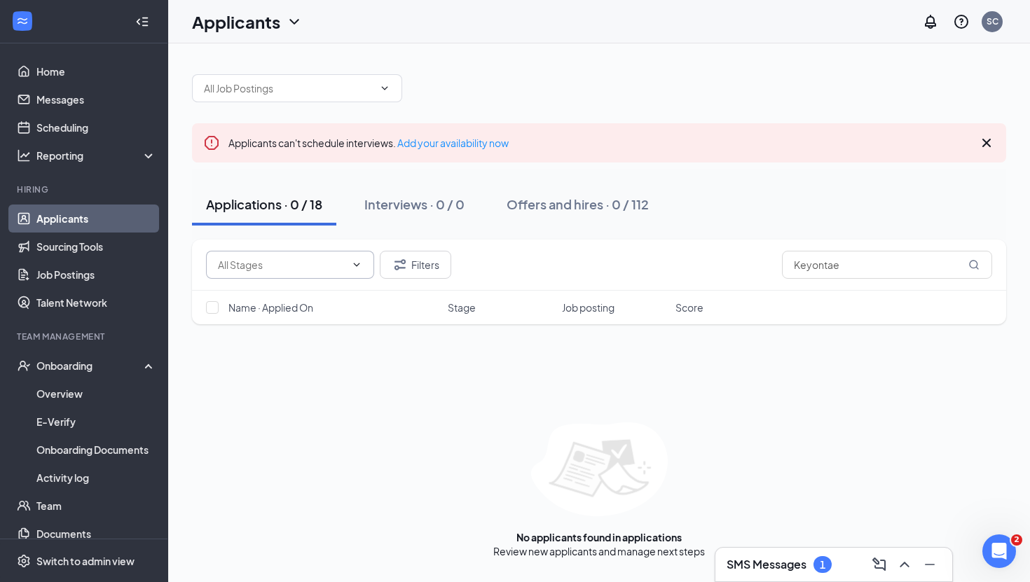
click at [337, 265] on input "text" at bounding box center [282, 264] width 128 height 15
click at [407, 135] on div "Applicants can't schedule interviews. Add your availability now" at bounding box center [368, 142] width 280 height 15
click at [285, 29] on div "Applicants" at bounding box center [247, 22] width 111 height 24
click at [263, 93] on link "Archived applicants" at bounding box center [275, 92] width 151 height 14
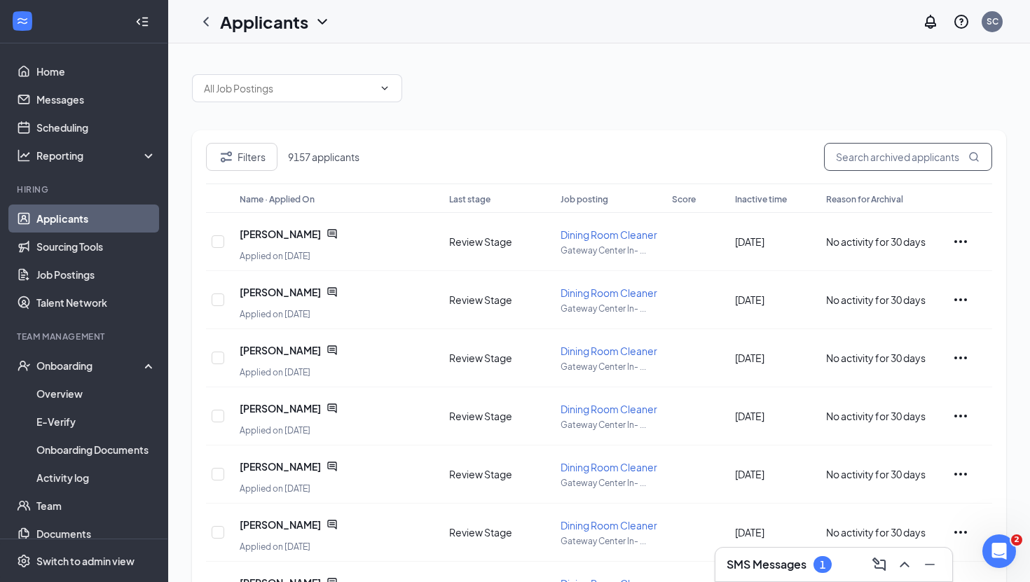
click at [847, 155] on input "text" at bounding box center [908, 157] width 168 height 28
paste input "Keyontae"
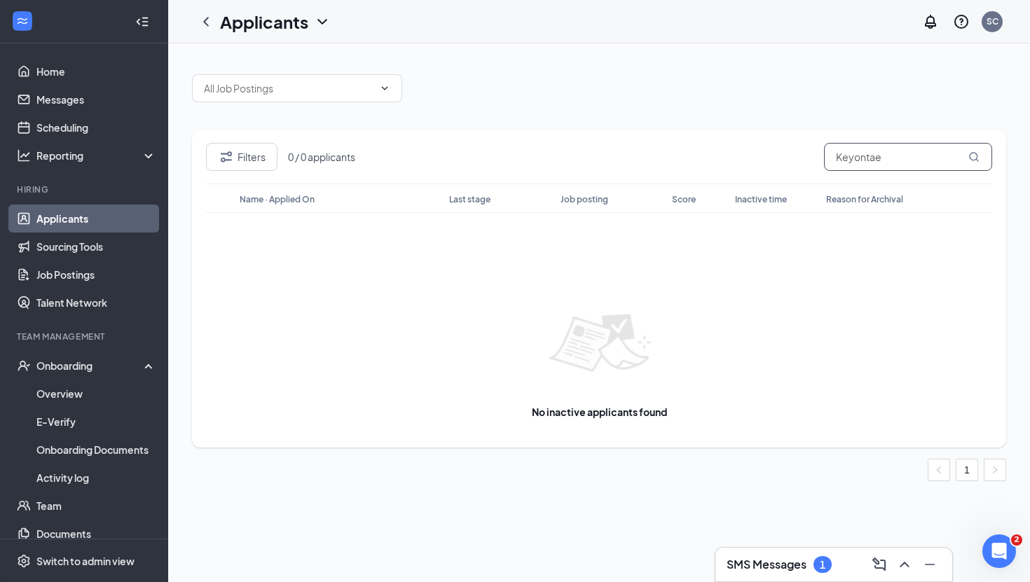
type input "Keyontae"
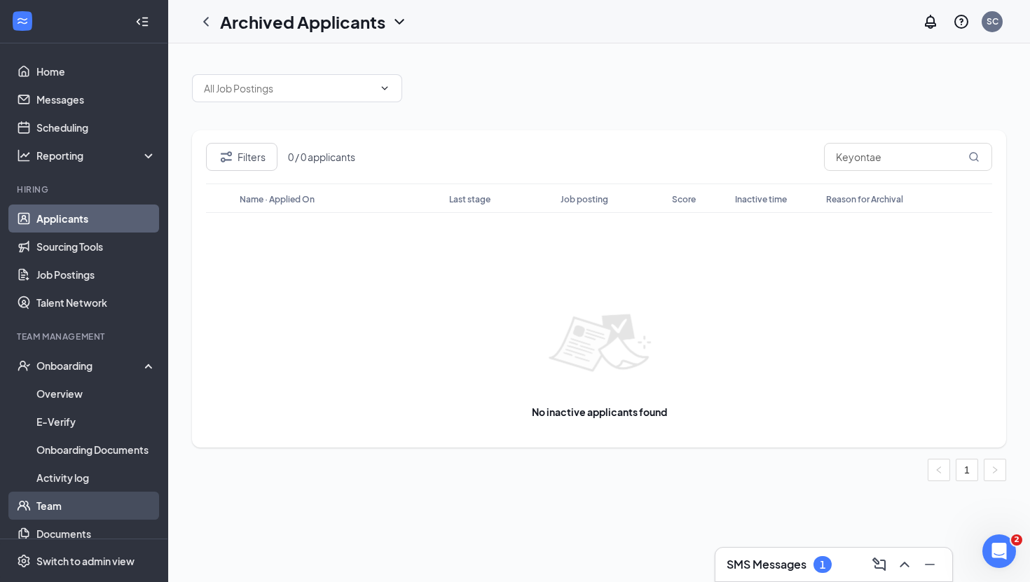
click at [68, 501] on link "Team" at bounding box center [96, 506] width 120 height 28
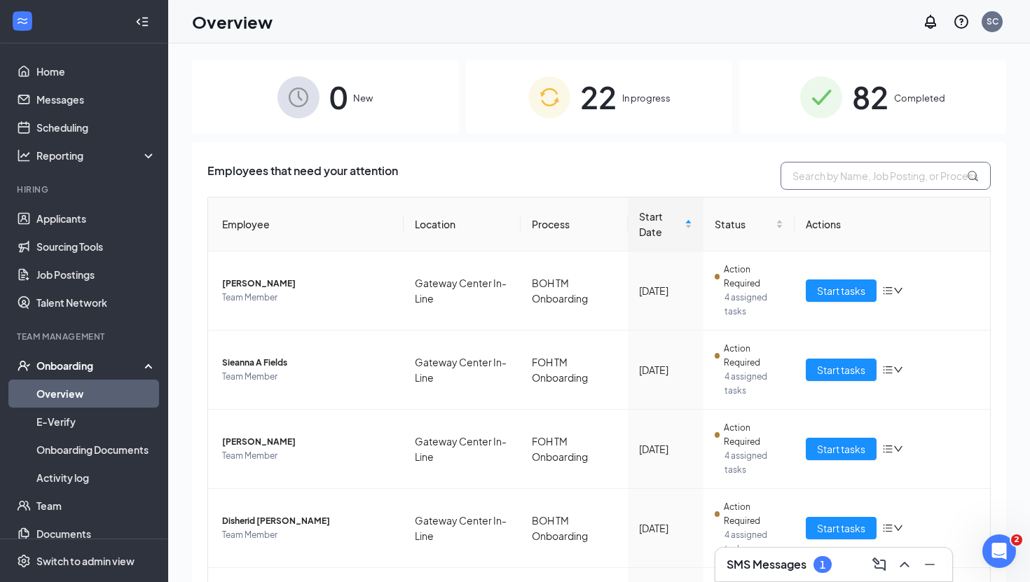
click at [840, 179] on input "text" at bounding box center [886, 176] width 210 height 28
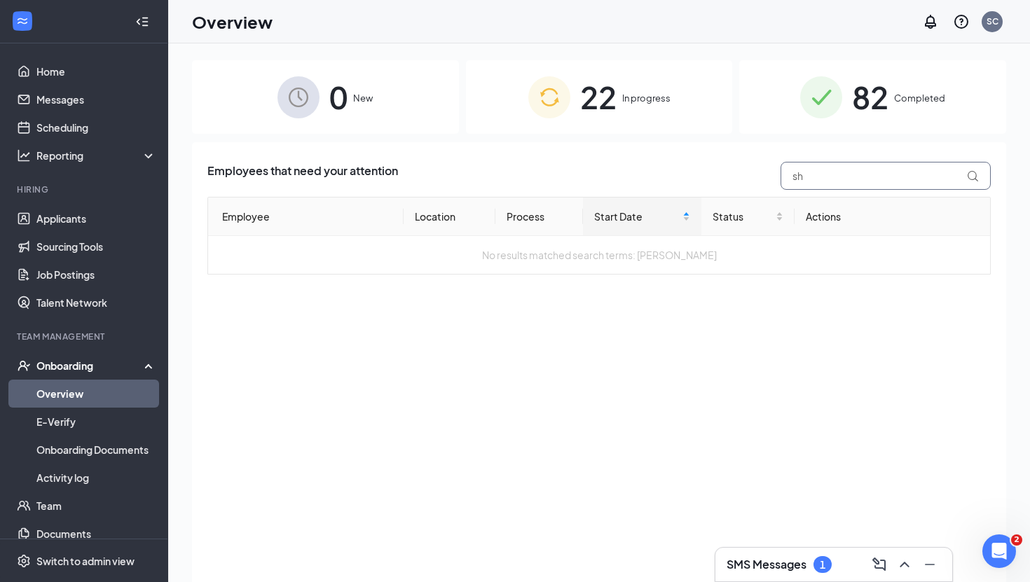
type input "s"
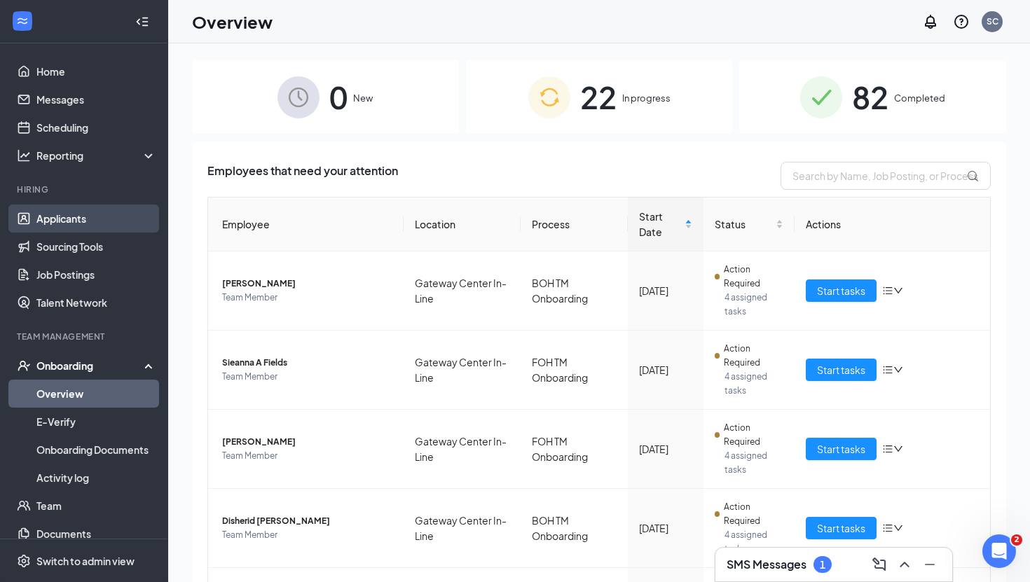
click at [101, 213] on link "Applicants" at bounding box center [96, 219] width 120 height 28
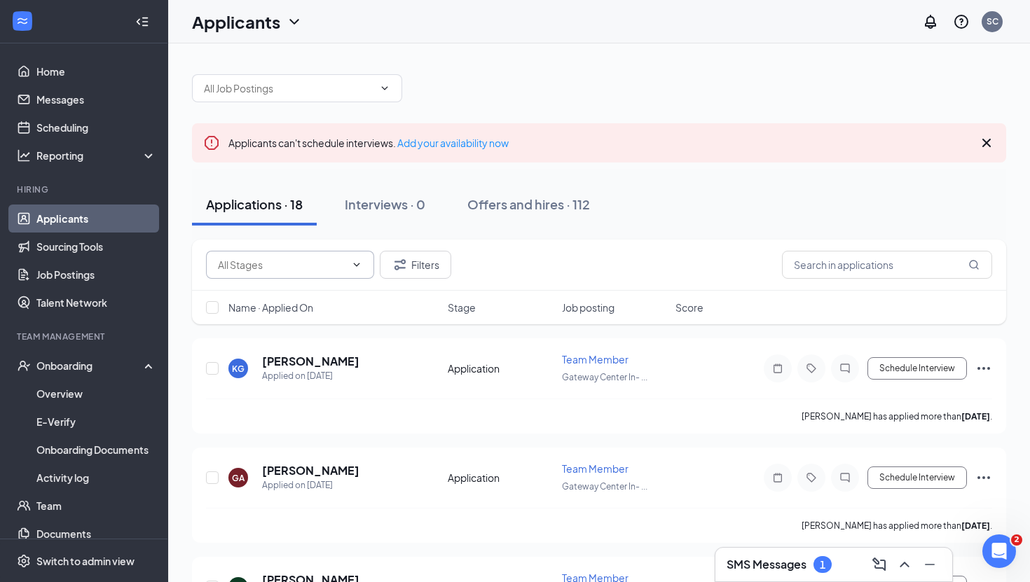
click at [299, 257] on input "text" at bounding box center [282, 264] width 128 height 15
click at [524, 216] on button "Offers and hires · 112" at bounding box center [528, 205] width 151 height 42
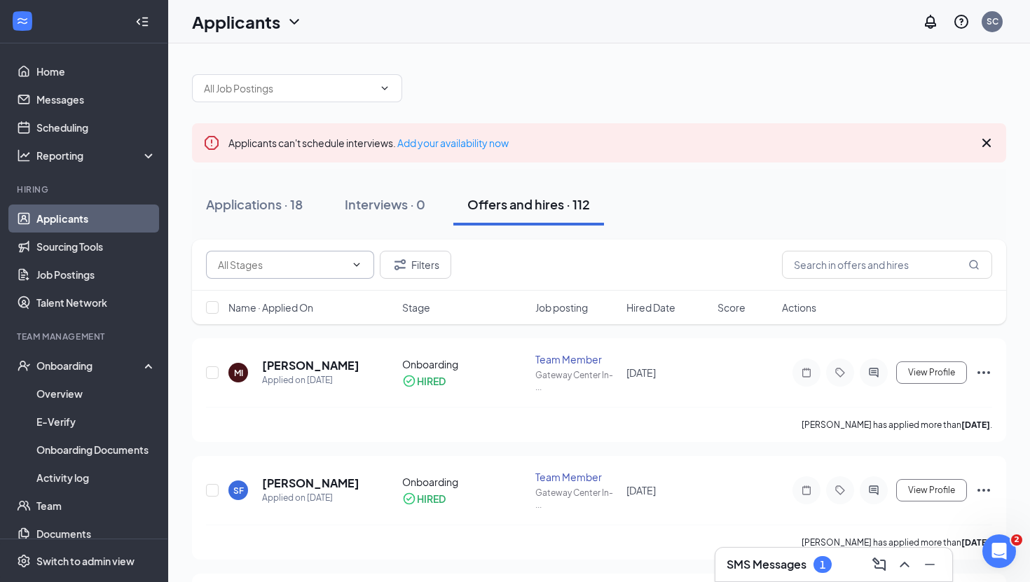
click at [238, 271] on input "text" at bounding box center [282, 264] width 128 height 15
click at [742, 201] on div "Applications · 18 Interviews · 0 Offers and hires · 112" at bounding box center [599, 205] width 814 height 42
click at [63, 371] on div "Onboarding" at bounding box center [90, 366] width 108 height 14
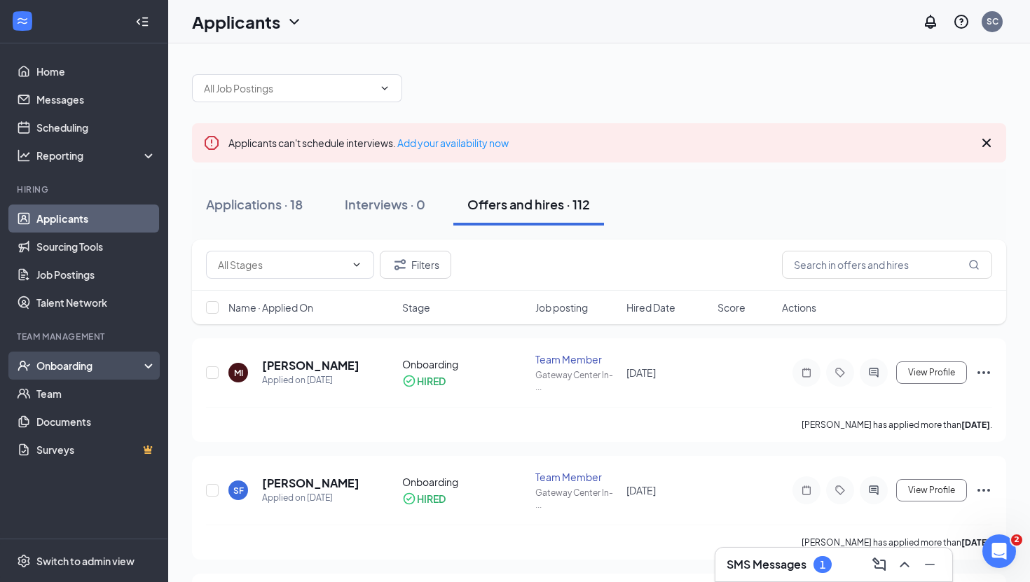
click at [64, 371] on div "Onboarding" at bounding box center [90, 366] width 108 height 14
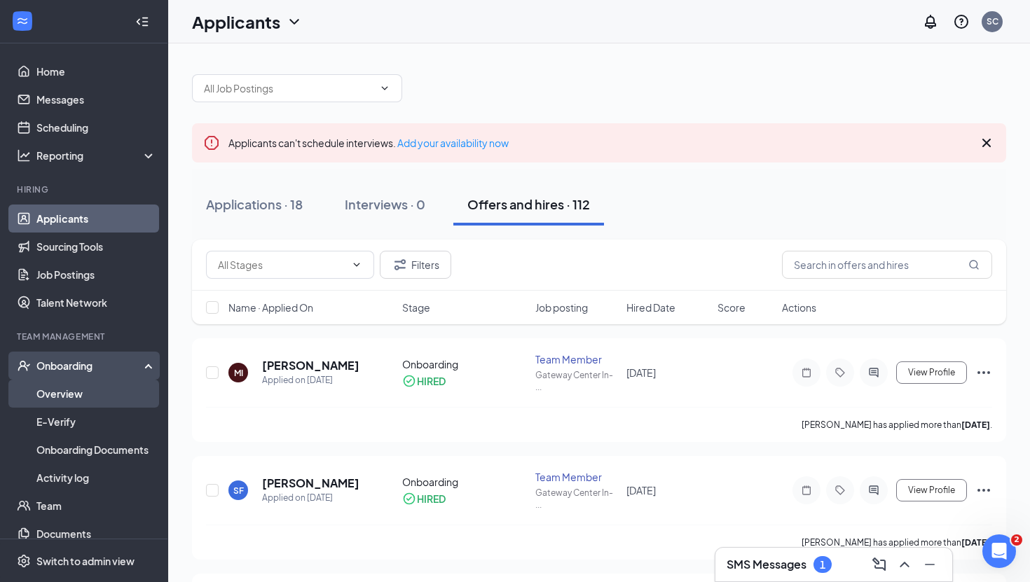
click at [87, 405] on link "Overview" at bounding box center [96, 394] width 120 height 28
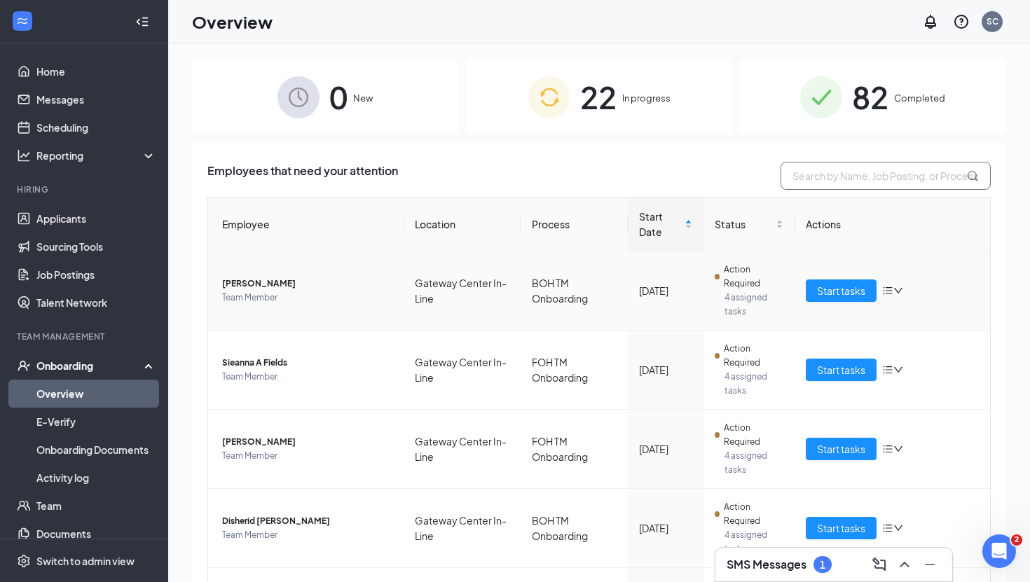
click at [868, 179] on input "text" at bounding box center [886, 176] width 210 height 28
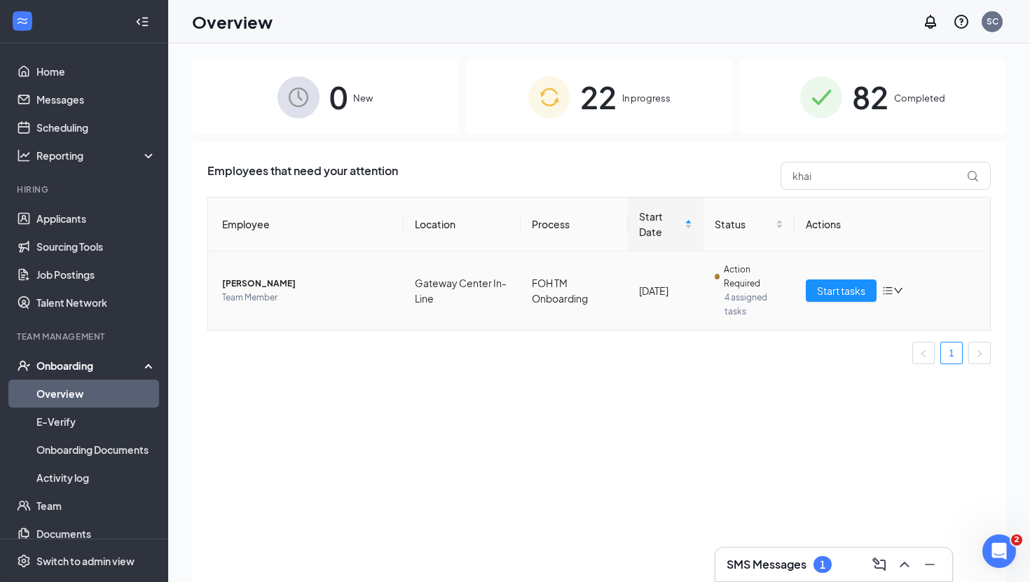
click at [313, 299] on span "Team Member" at bounding box center [307, 298] width 170 height 14
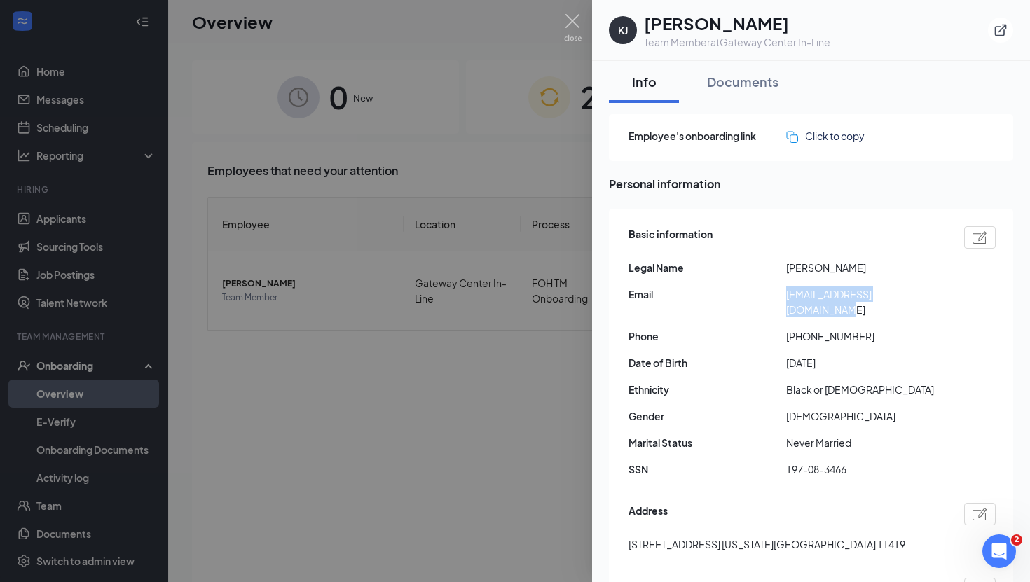
drag, startPoint x: 943, startPoint y: 293, endPoint x: 791, endPoint y: 285, distance: 153.0
click at [791, 285] on div "Basic information Legal Name Khairi J Beckford Email khairibeckford22@gmail.com…" at bounding box center [812, 356] width 367 height 266
copy span "khairibeckford22@gmail.com"
click at [579, 27] on img at bounding box center [573, 27] width 18 height 27
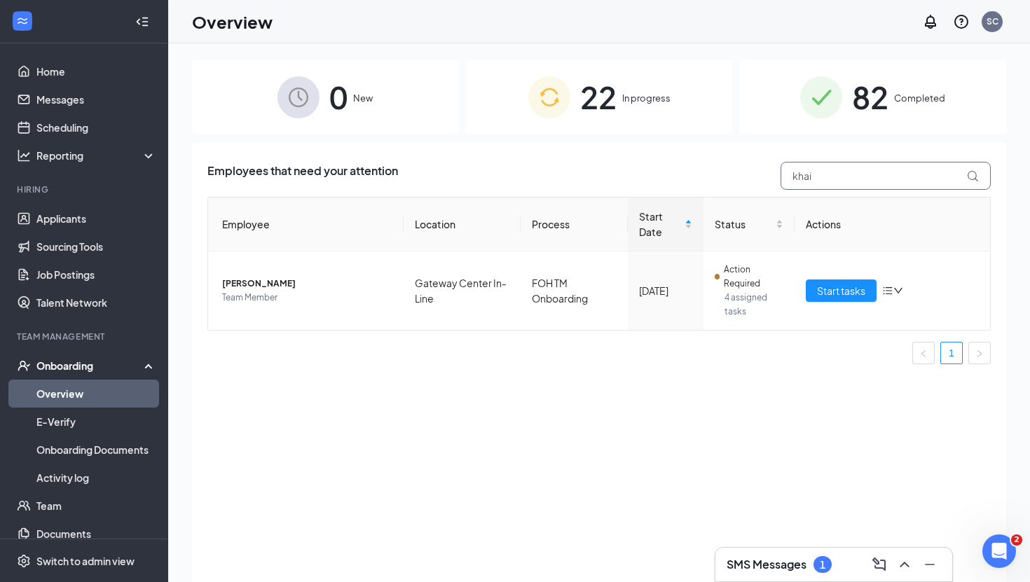
click at [822, 175] on input "khai" at bounding box center [886, 176] width 210 height 28
click at [371, 293] on span "Team Member" at bounding box center [307, 298] width 170 height 14
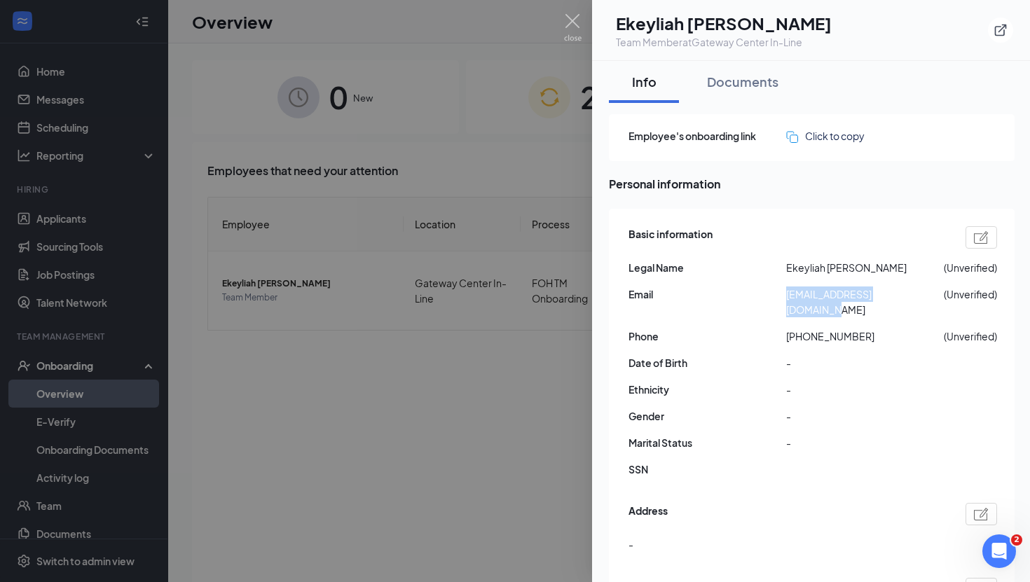
drag, startPoint x: 922, startPoint y: 296, endPoint x: 783, endPoint y: 298, distance: 139.5
click at [783, 298] on div "Email ekeyliahsharpe@gmail.com (Unverified)" at bounding box center [813, 302] width 369 height 31
copy div "ekeyliahsharpe@gmail.com"
click at [580, 29] on img at bounding box center [573, 27] width 18 height 27
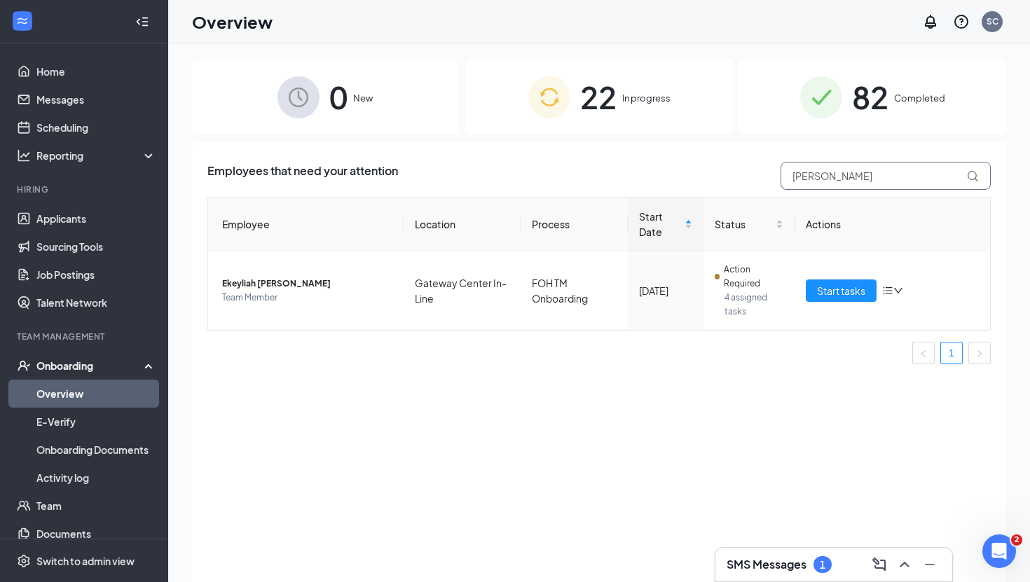
click at [867, 174] on input "ekey" at bounding box center [886, 176] width 210 height 28
click at [291, 299] on span "Team Member" at bounding box center [307, 298] width 170 height 14
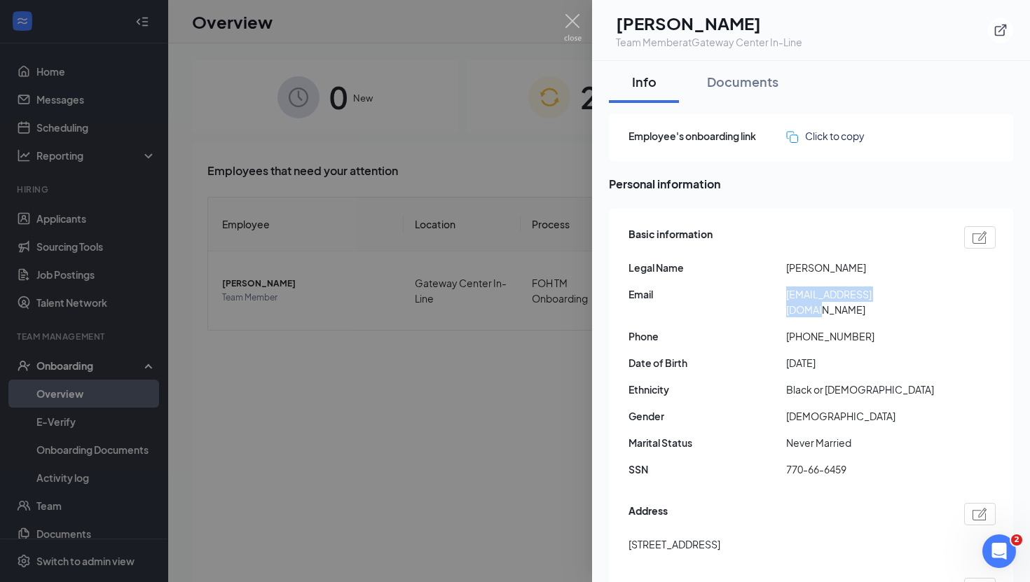
drag, startPoint x: 899, startPoint y: 299, endPoint x: 788, endPoint y: 294, distance: 110.1
click at [788, 294] on span "aura.osiny@icloud.com" at bounding box center [865, 302] width 158 height 31
copy span "aura.osiny@icloud.com"
click at [574, 20] on img at bounding box center [573, 27] width 18 height 27
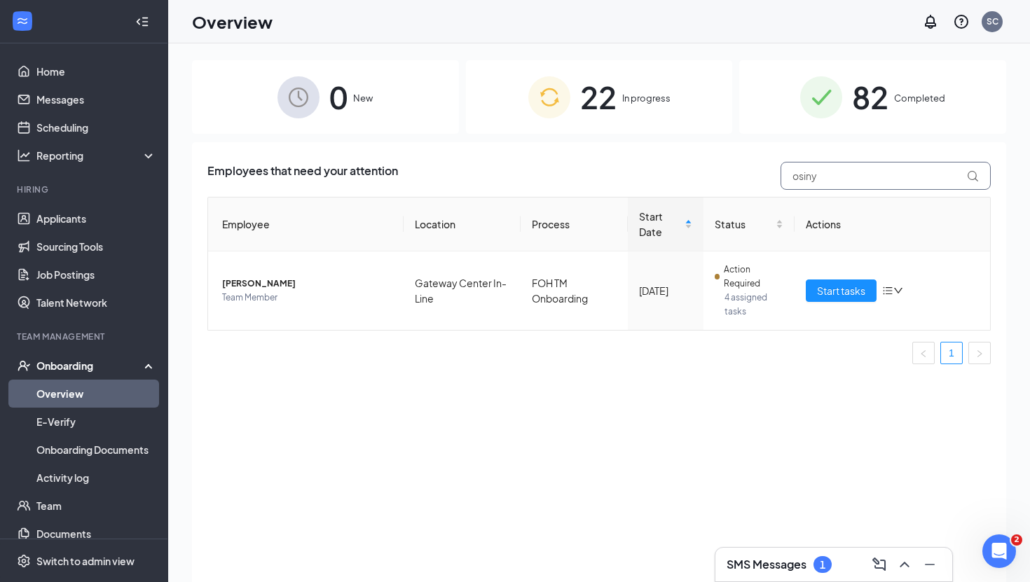
click at [836, 173] on input "osiny" at bounding box center [886, 176] width 210 height 28
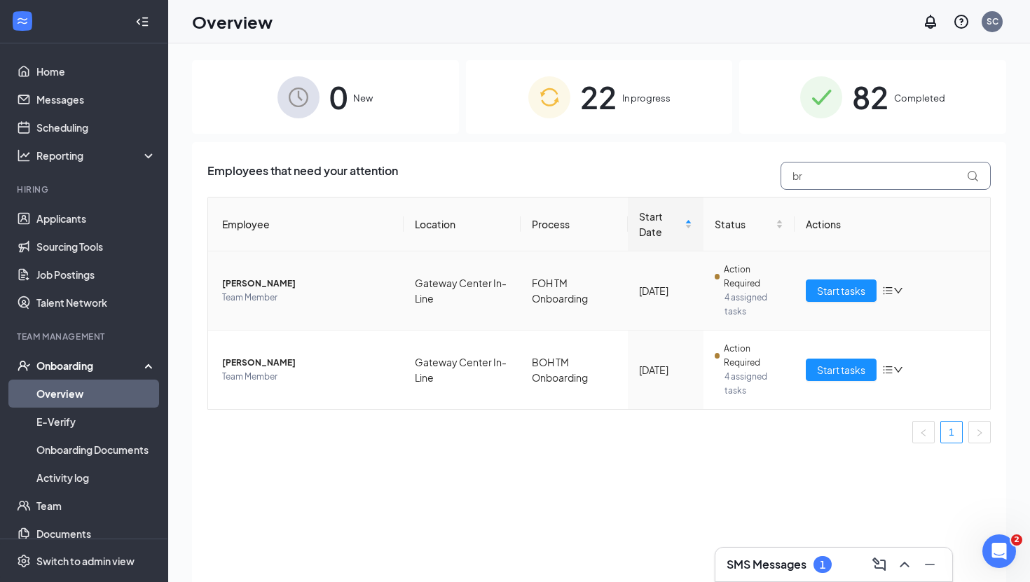
type input "br"
click at [311, 294] on span "Team Member" at bounding box center [307, 298] width 170 height 14
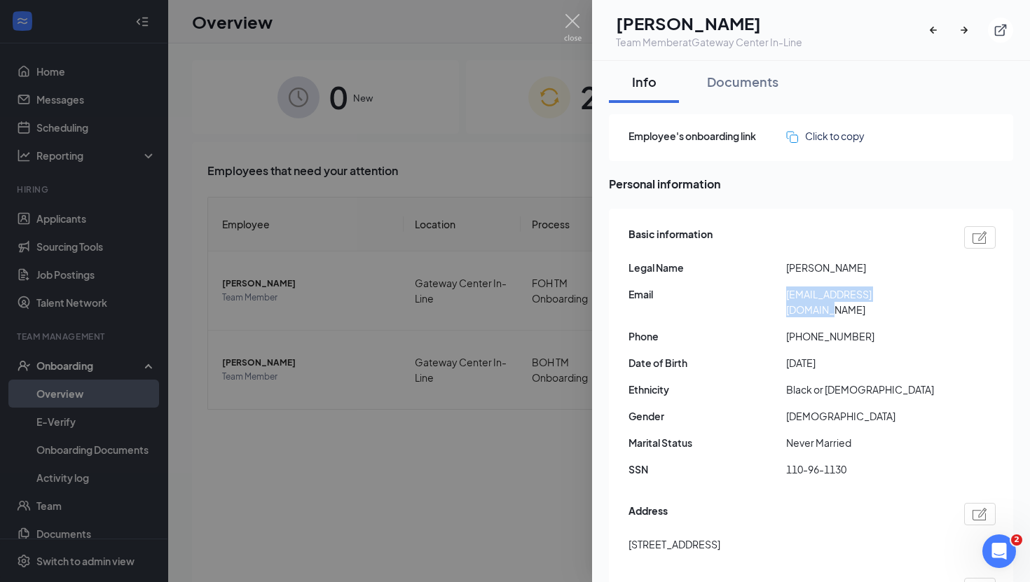
drag, startPoint x: 915, startPoint y: 292, endPoint x: 777, endPoint y: 301, distance: 138.4
click at [777, 301] on div "Email blackbriyanna@gmail.com" at bounding box center [812, 302] width 367 height 31
copy div "blackbriyanna@gmail.com"
click at [571, 26] on img at bounding box center [573, 27] width 18 height 27
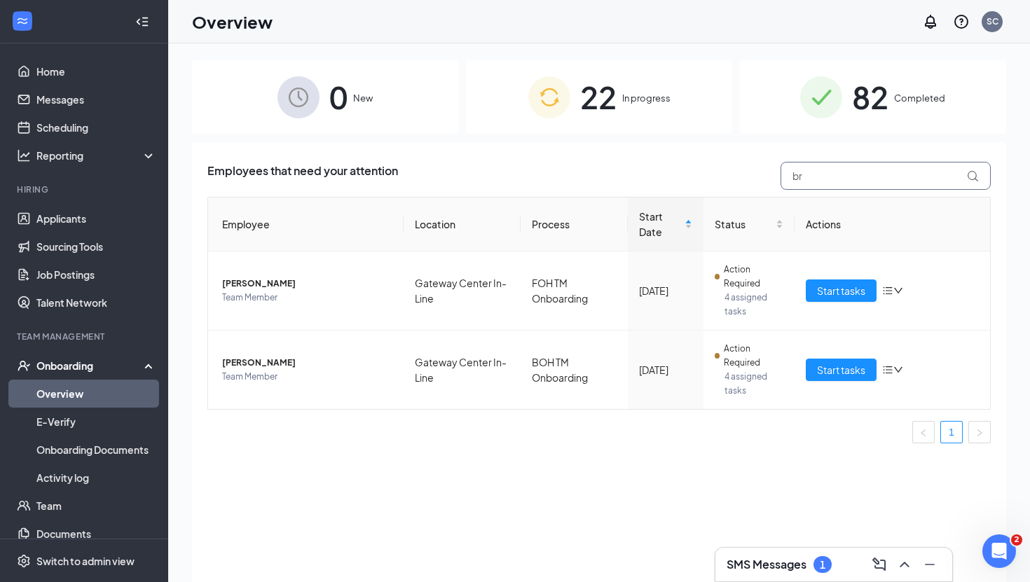
click at [854, 180] on input "br" at bounding box center [886, 176] width 210 height 28
click at [334, 368] on span "Danyah L Williams" at bounding box center [307, 363] width 170 height 14
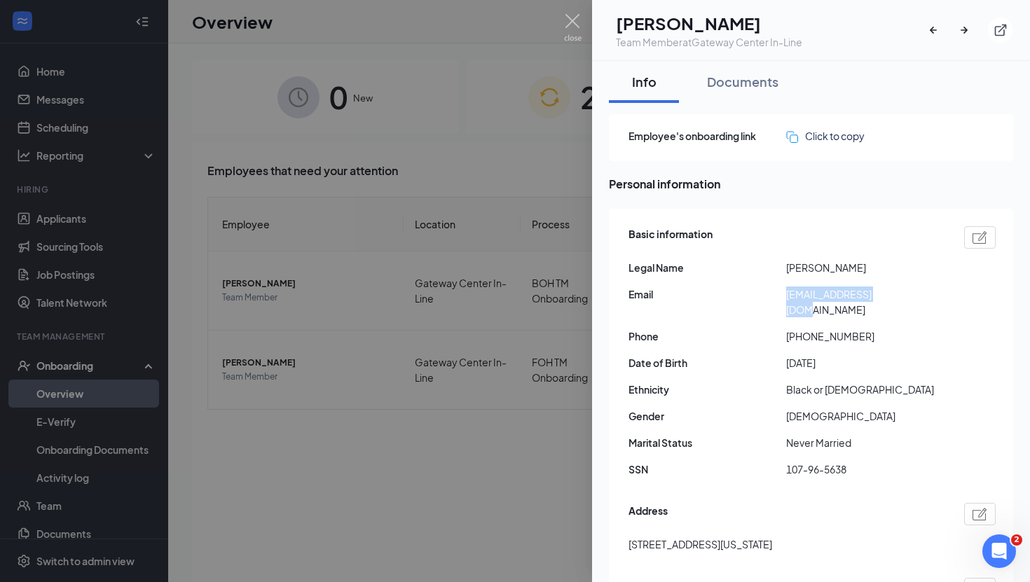
drag, startPoint x: 901, startPoint y: 295, endPoint x: 781, endPoint y: 294, distance: 119.8
click at [781, 294] on div "Email danyahw07@gmail.com" at bounding box center [812, 302] width 367 height 31
copy div "danyahw07@gmail.com"
click at [578, 22] on img at bounding box center [573, 27] width 18 height 27
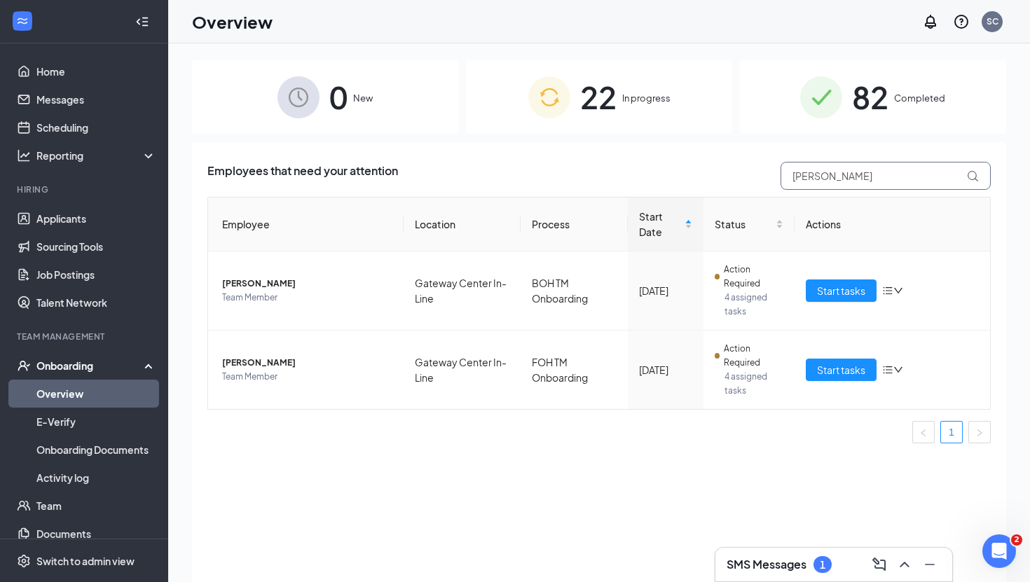
click at [844, 175] on input "dan" at bounding box center [886, 176] width 210 height 28
click at [299, 373] on span "Team Member" at bounding box center [307, 377] width 170 height 14
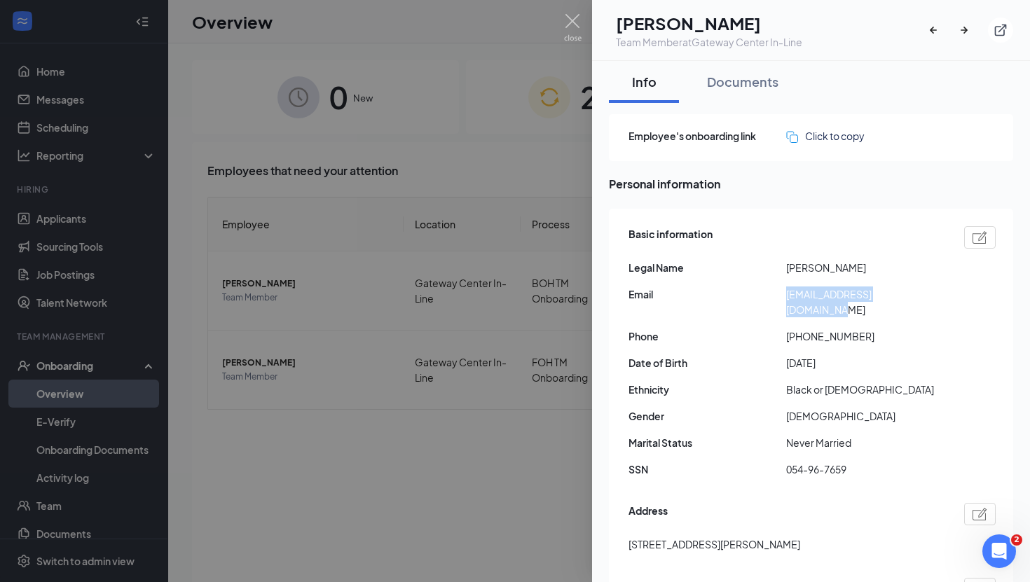
drag, startPoint x: 922, startPoint y: 294, endPoint x: 785, endPoint y: 299, distance: 136.8
click at [785, 299] on div "Email abdul.diallo414@gmail.com" at bounding box center [812, 302] width 367 height 31
copy div "abdul.diallo414@gmail.com"
click at [572, 27] on img at bounding box center [573, 27] width 18 height 27
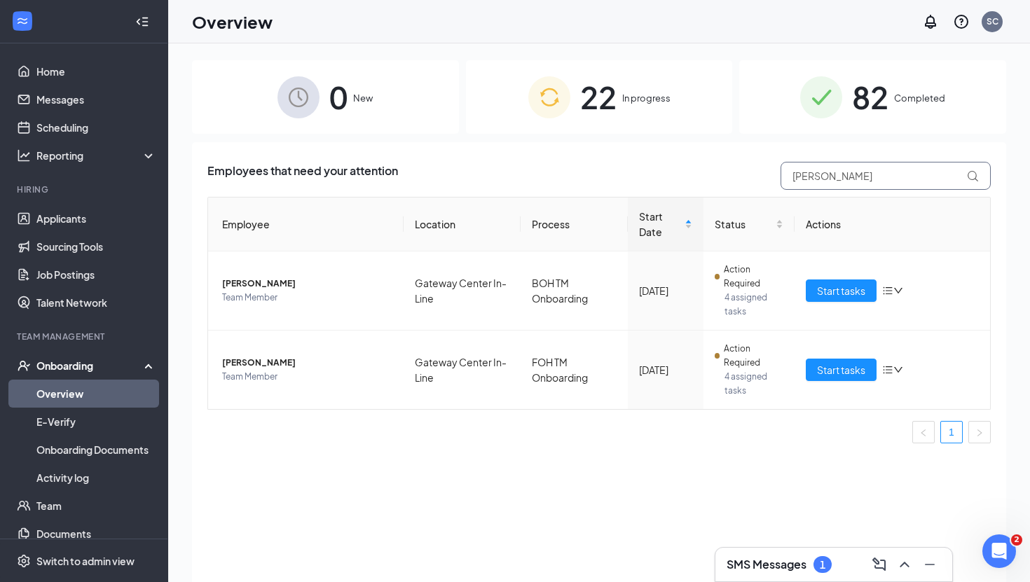
click at [862, 177] on input "abdul" at bounding box center [886, 176] width 210 height 28
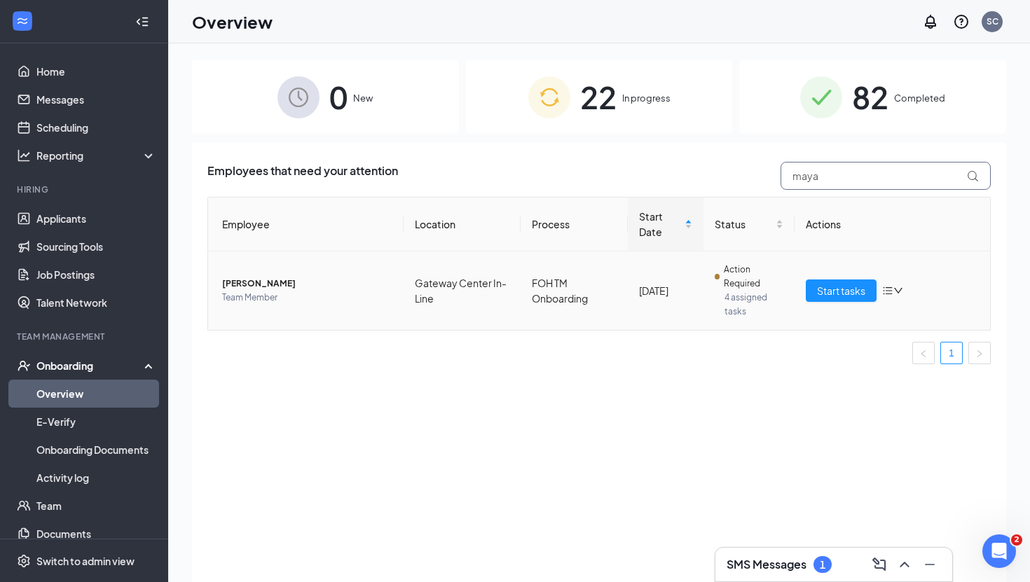
type input "maya"
click at [318, 289] on span "maya I sookraj" at bounding box center [307, 284] width 170 height 14
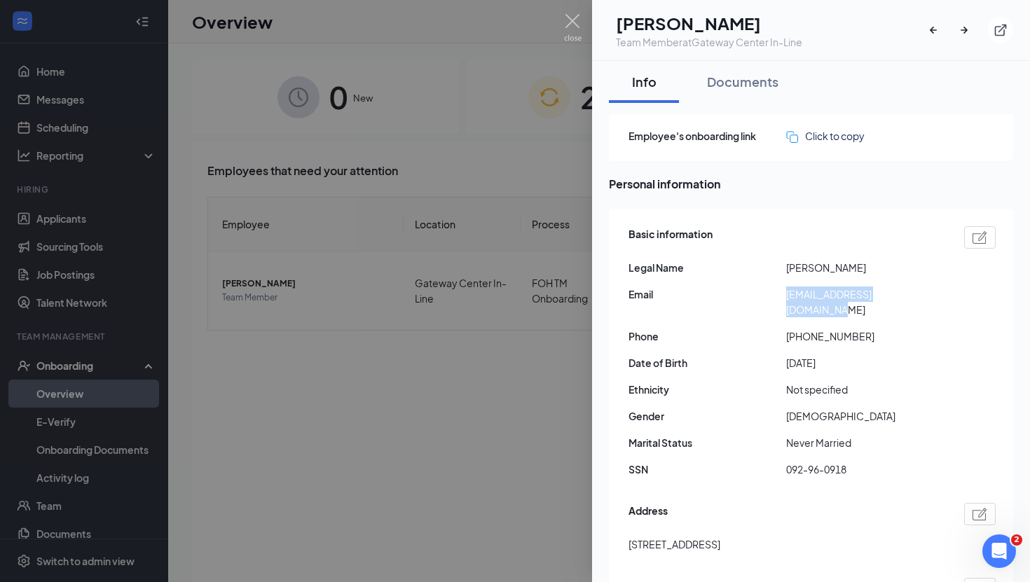
drag, startPoint x: 931, startPoint y: 295, endPoint x: 786, endPoint y: 299, distance: 145.1
click at [786, 299] on span "mayaisabella95@icloud.com" at bounding box center [865, 302] width 158 height 31
copy span "mayaisabella95@icloud.com"
